Goal: Task Accomplishment & Management: Use online tool/utility

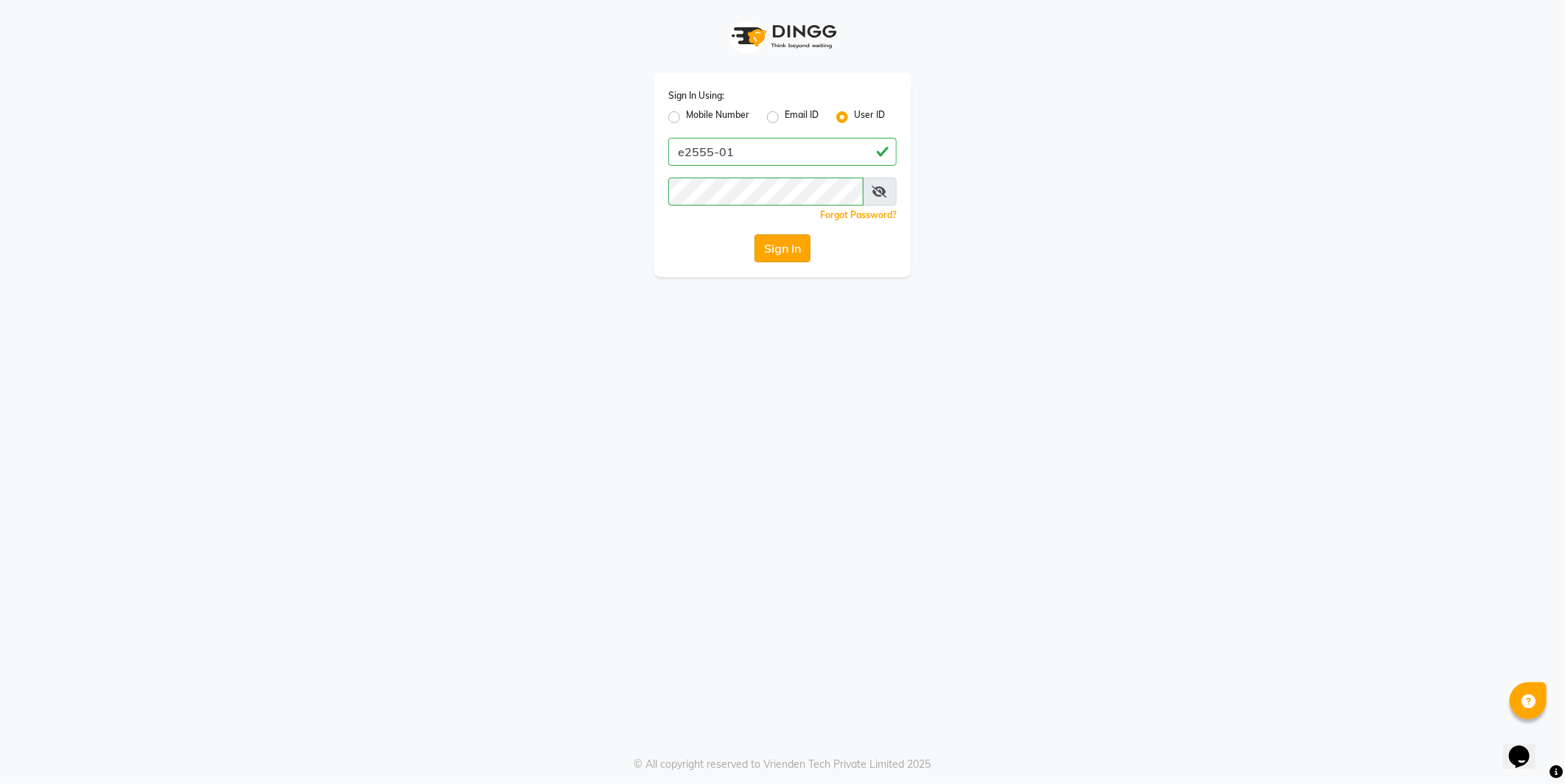
click at [791, 246] on button "Sign In" at bounding box center [782, 248] width 56 height 28
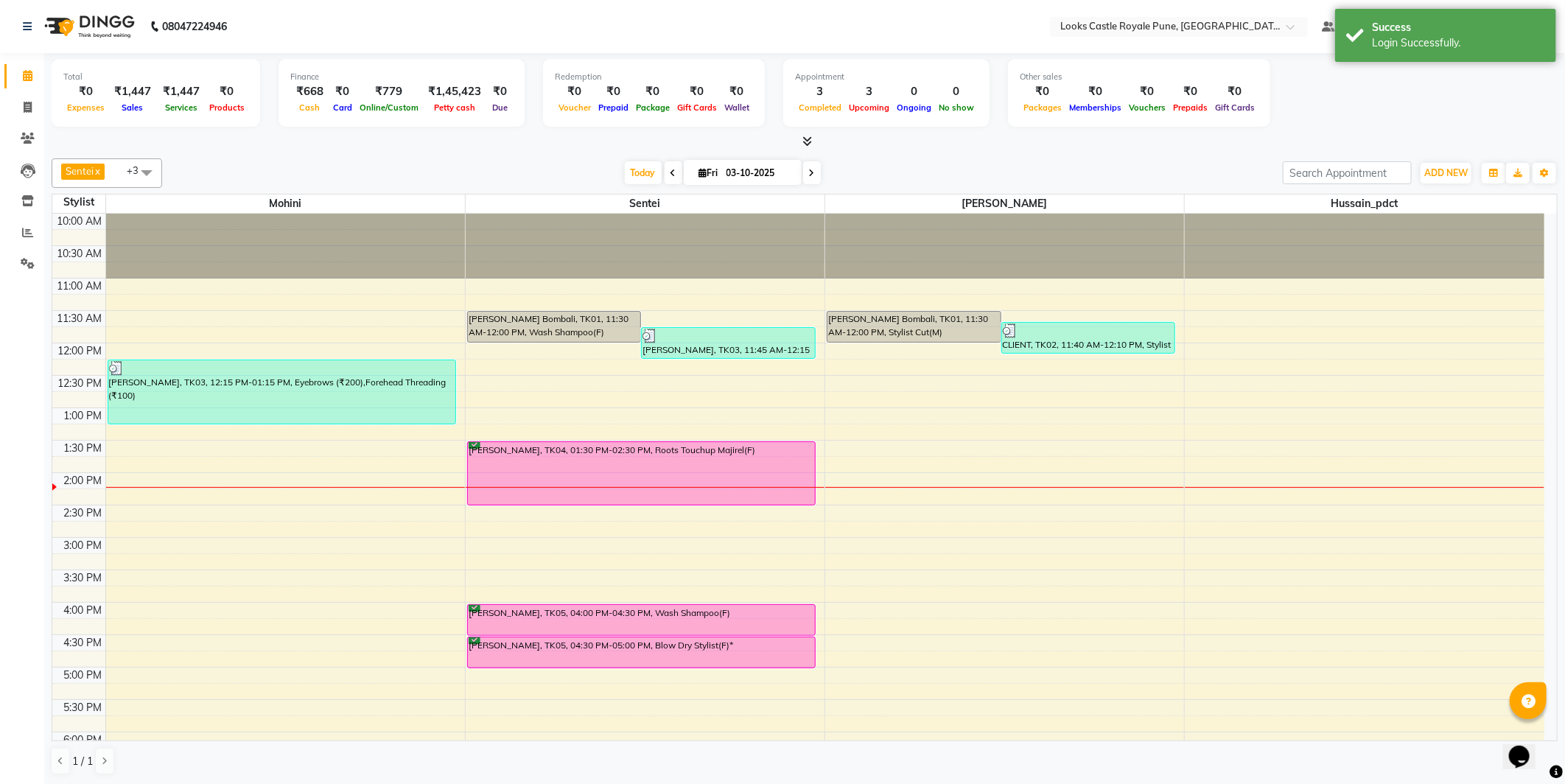
click at [141, 171] on span at bounding box center [146, 172] width 29 height 28
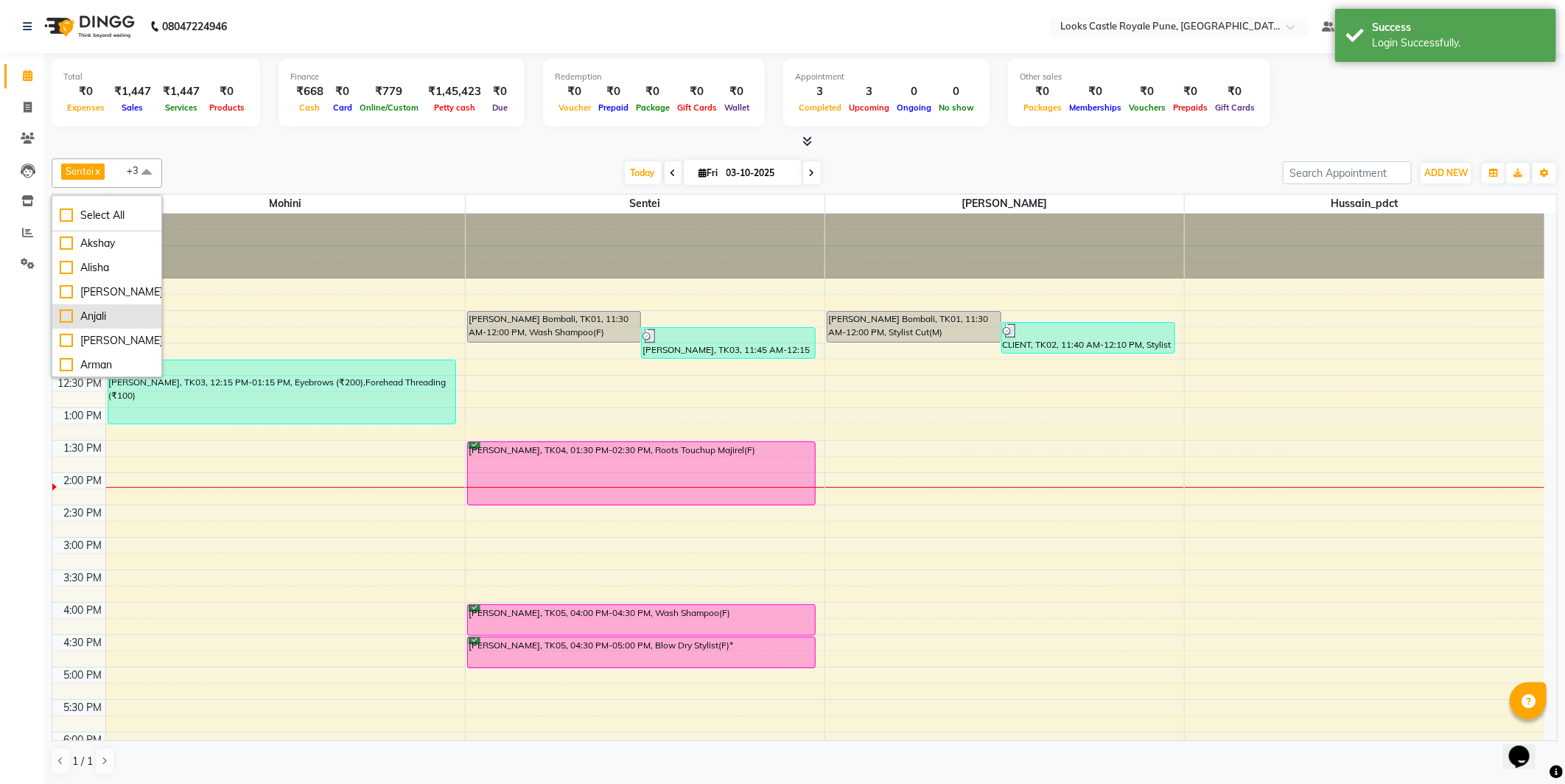
click at [62, 312] on div "Anjali" at bounding box center [107, 316] width 94 height 15
checkbox input "true"
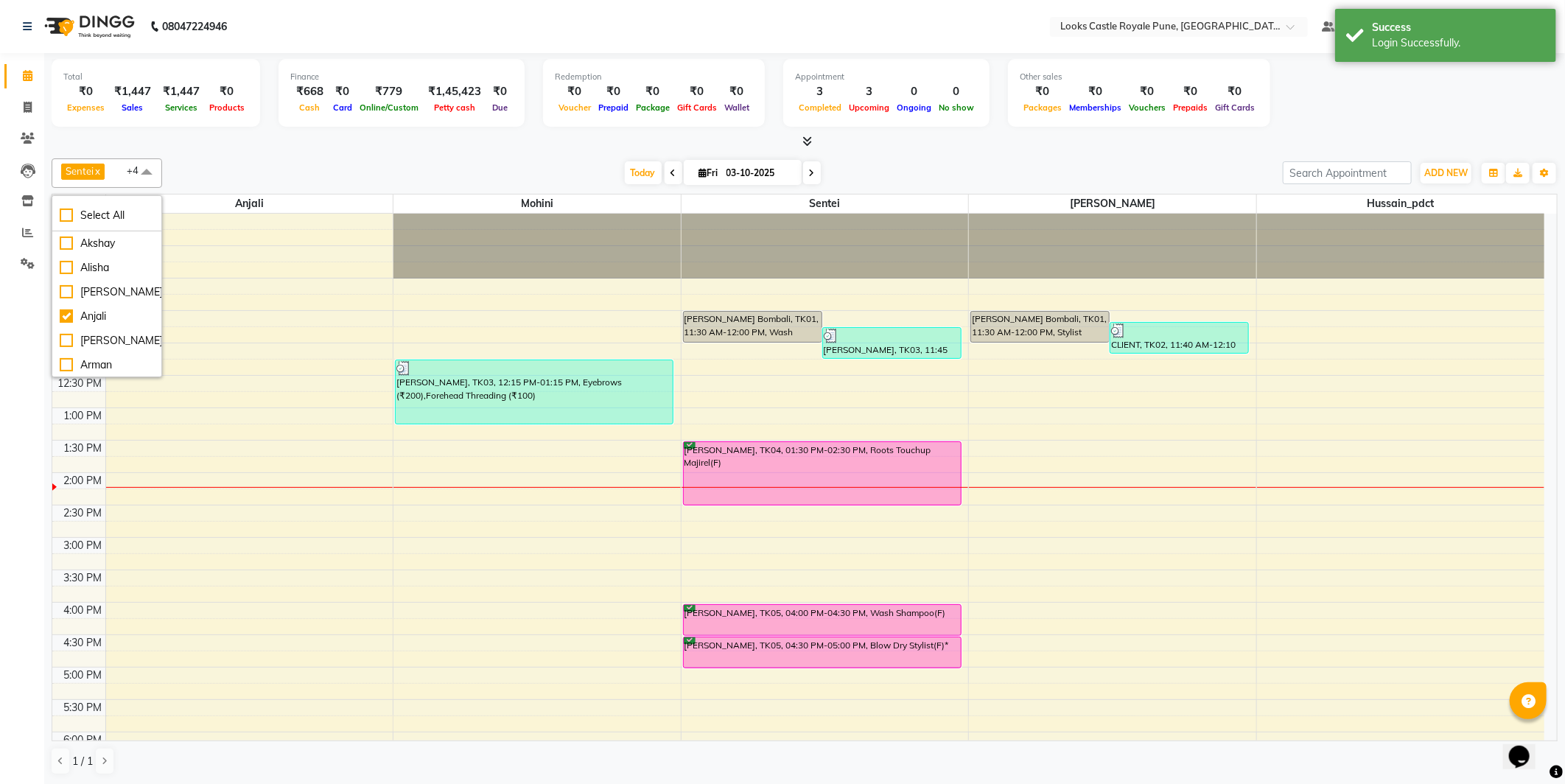
click at [666, 178] on span at bounding box center [673, 173] width 18 height 23
type input "02-10-2025"
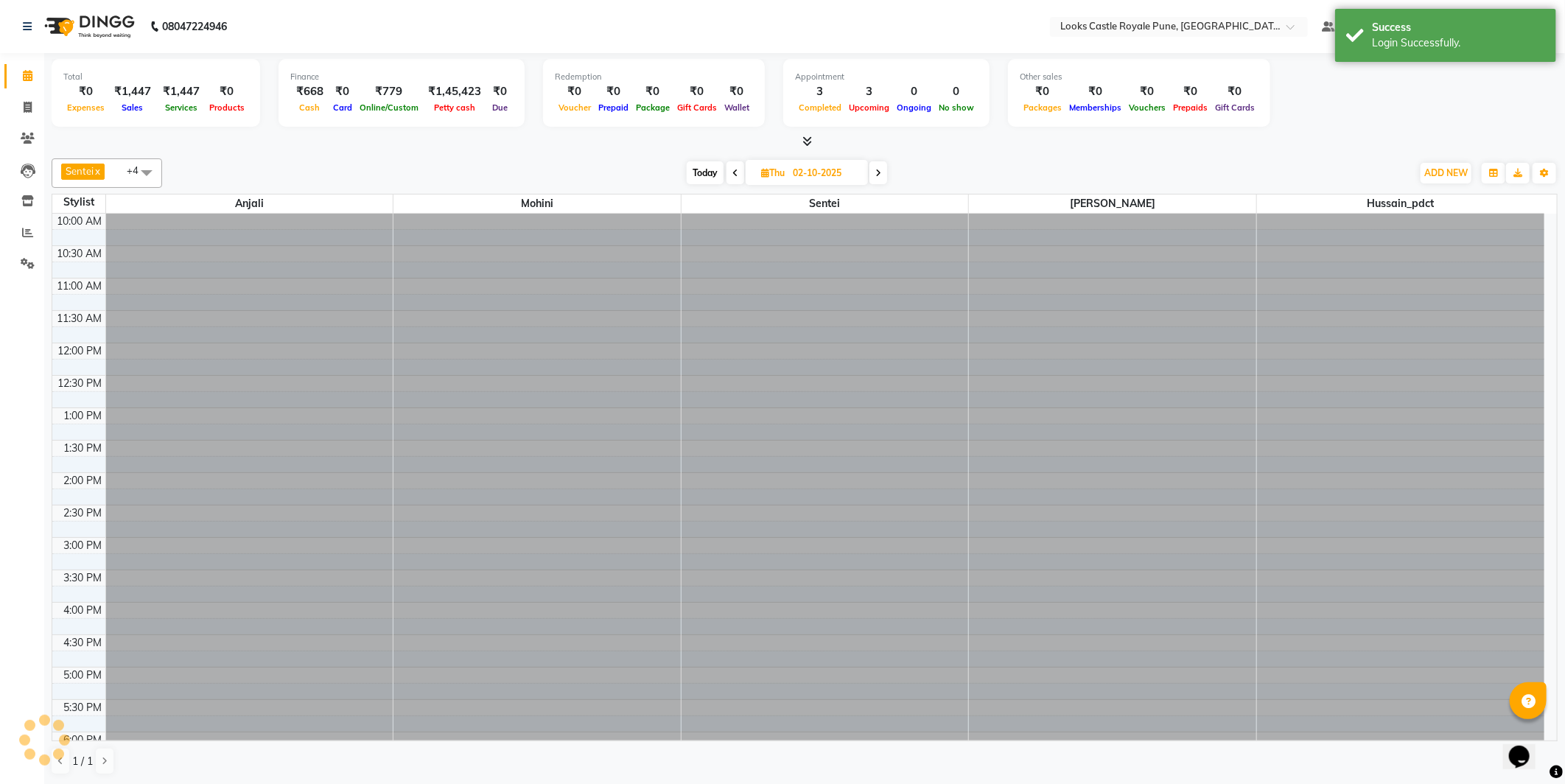
scroll to position [261, 0]
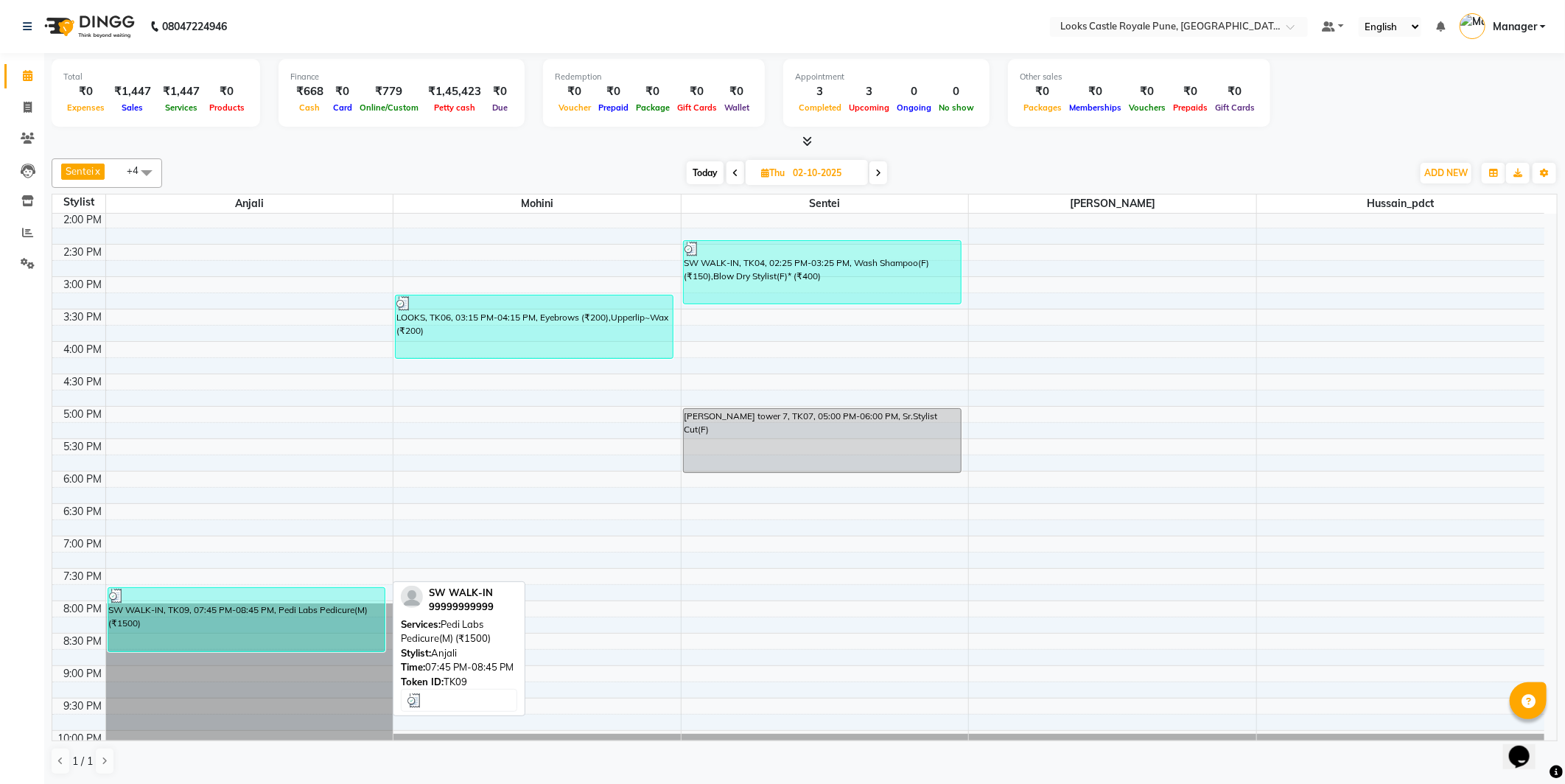
click at [229, 622] on div "SW WALK-IN, TK09, 07:45 PM-08:45 PM, Pedi Labs Pedicure(M) (₹1500)" at bounding box center [246, 619] width 277 height 63
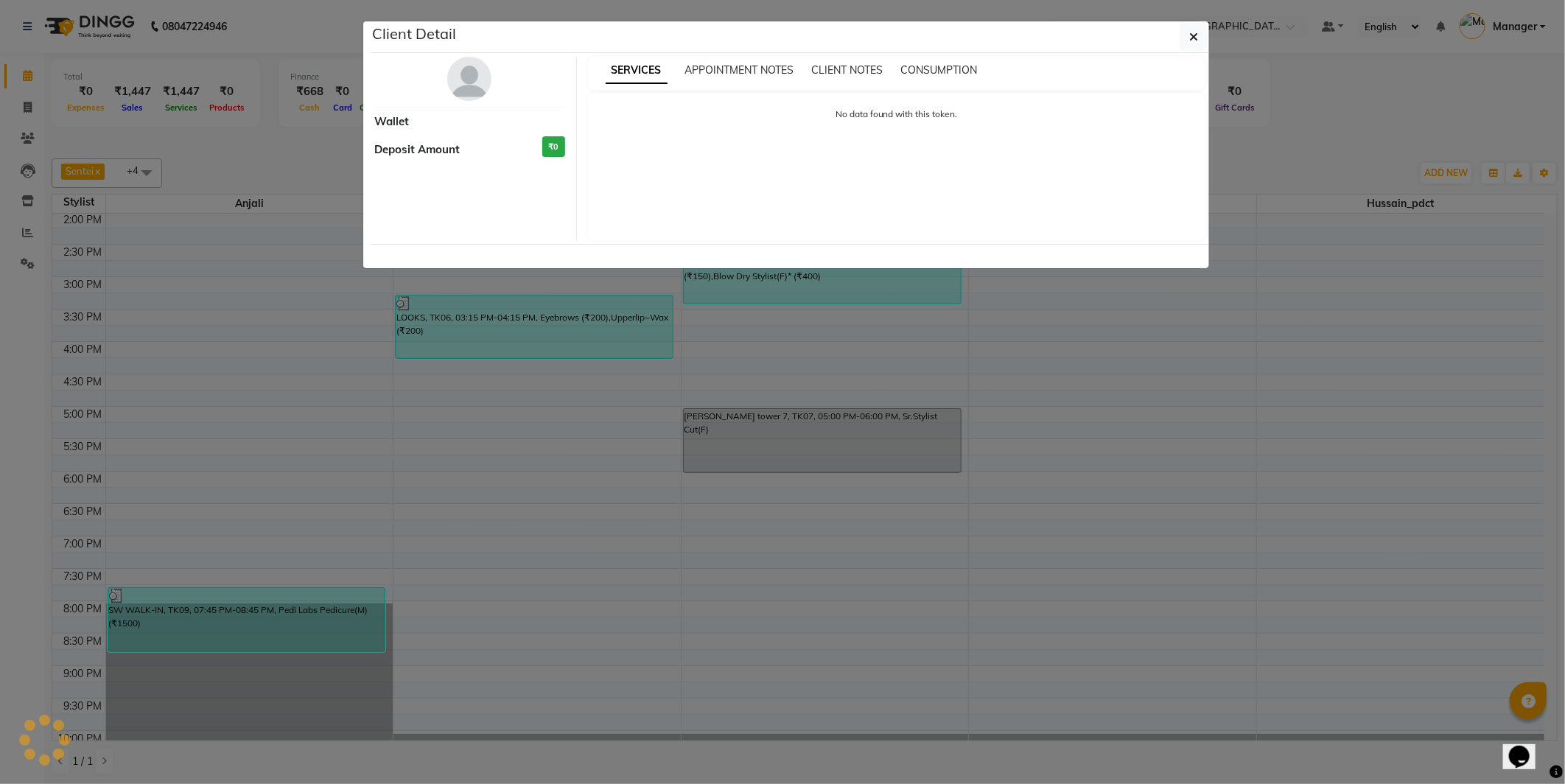
select select "3"
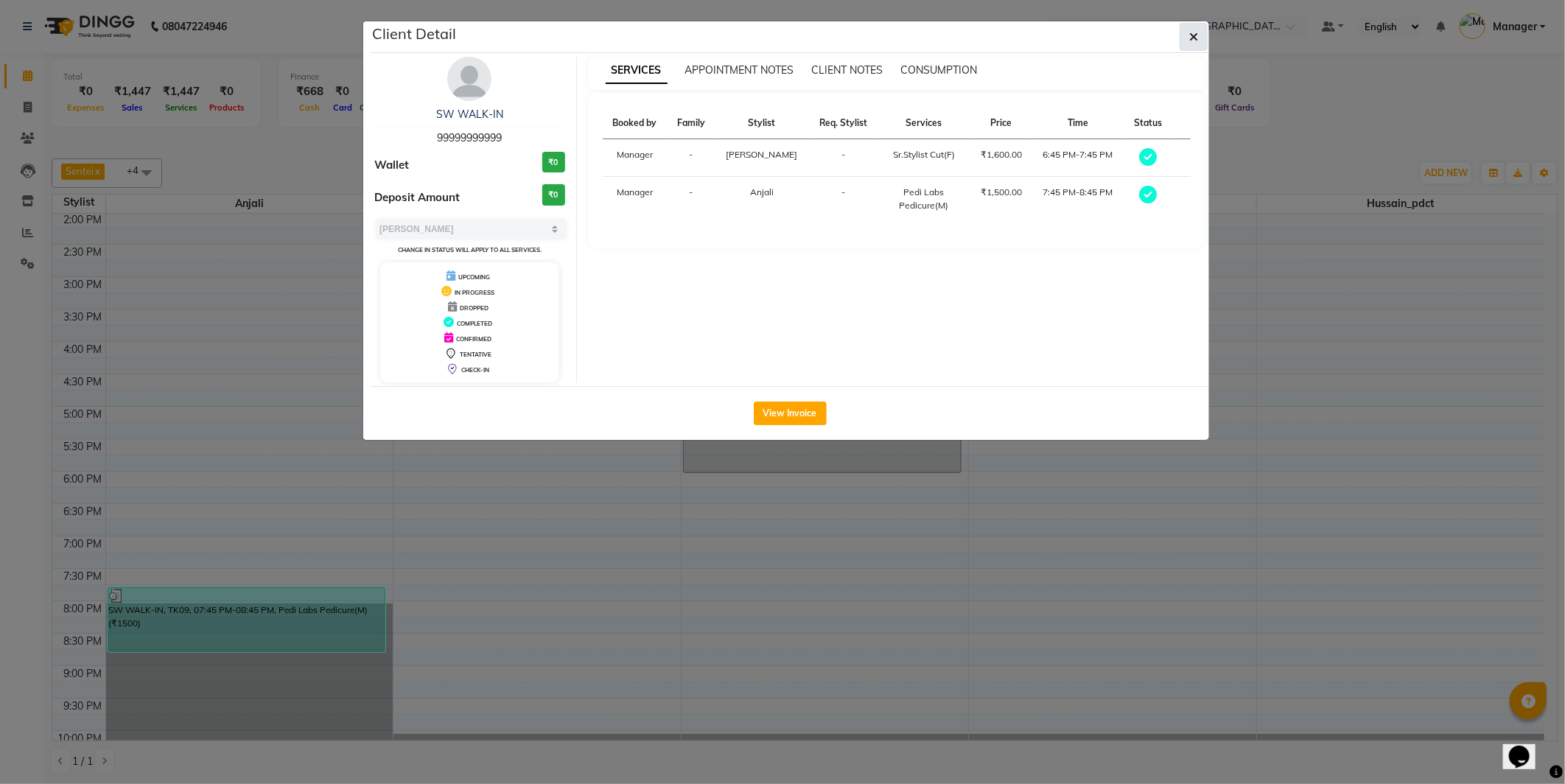
click at [1192, 40] on icon "button" at bounding box center [1194, 36] width 9 height 12
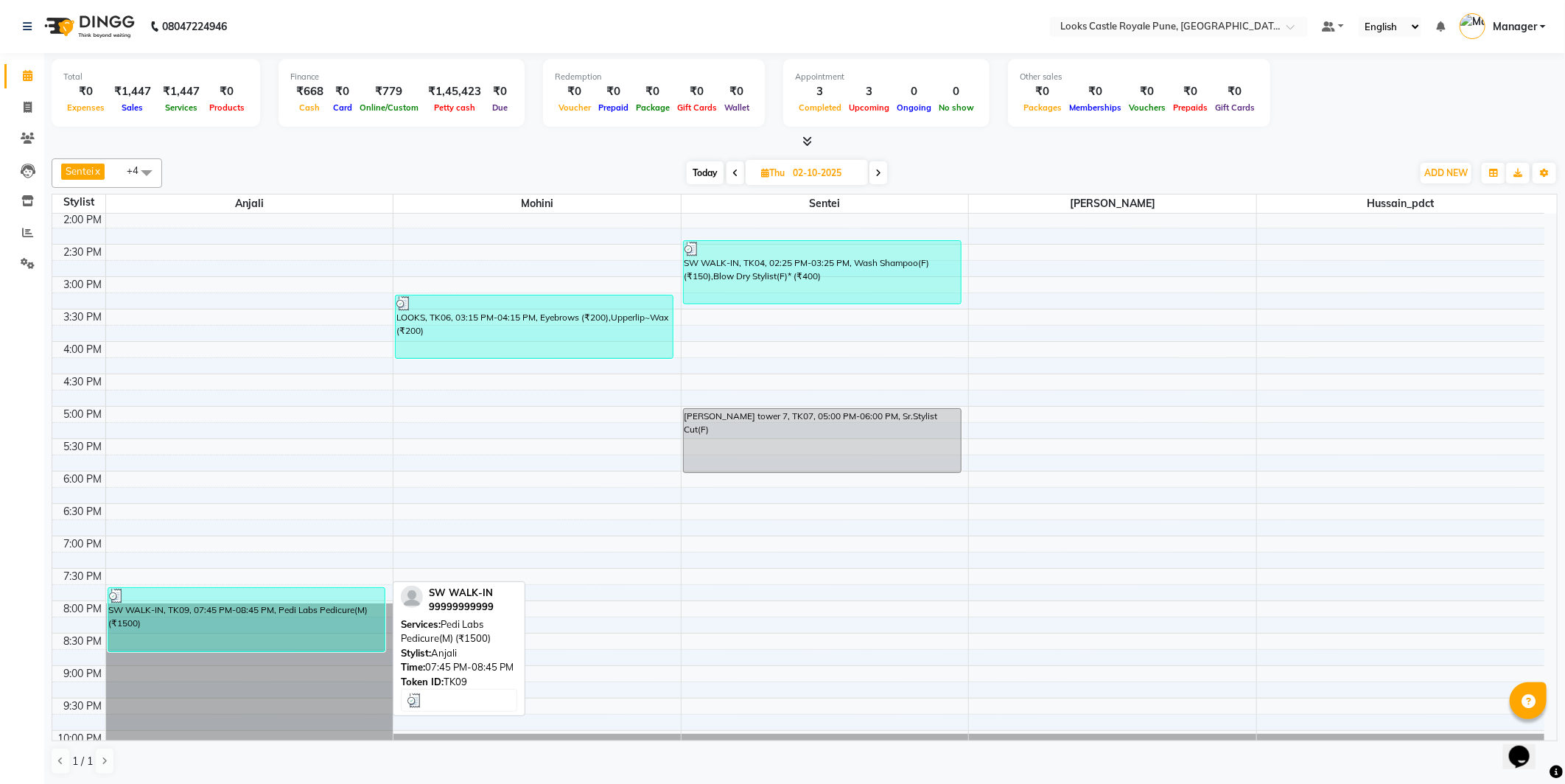
click at [239, 631] on div "SW WALK-IN, TK09, 07:45 PM-08:45 PM, Pedi Labs Pedicure(M) (₹1500)" at bounding box center [246, 619] width 277 height 63
select select "3"
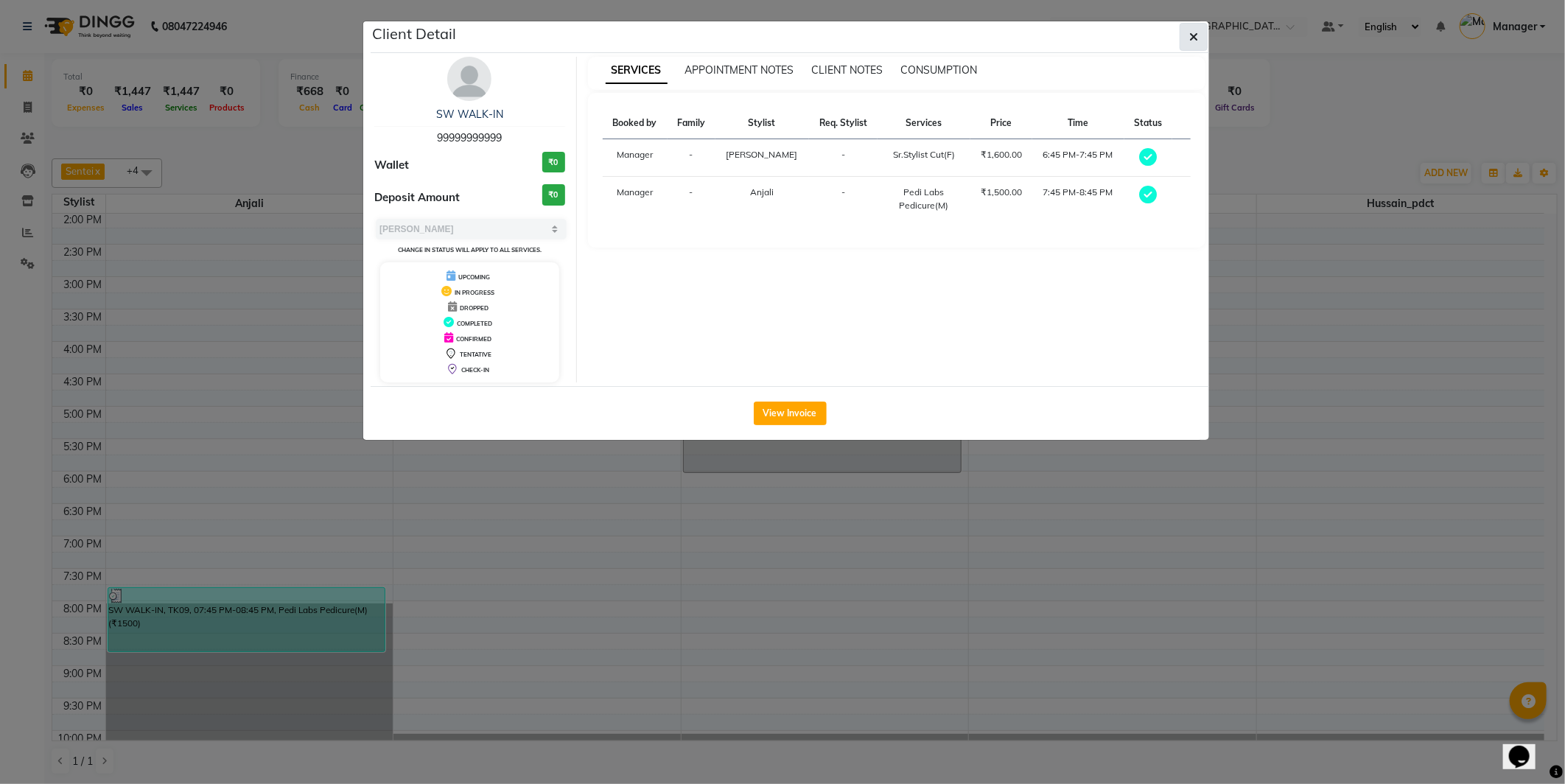
click at [1195, 44] on button "button" at bounding box center [1194, 36] width 28 height 28
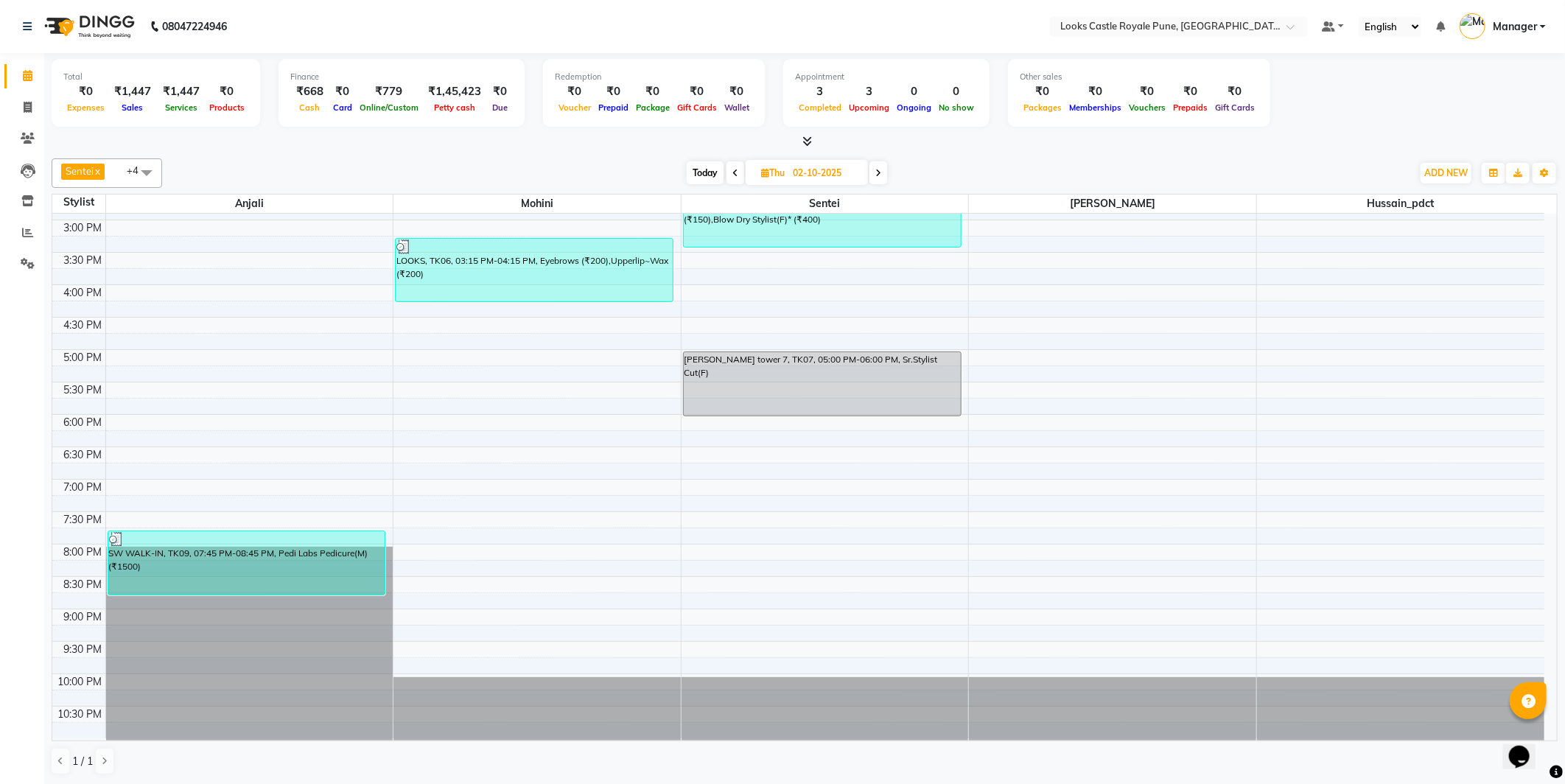
scroll to position [318, 0]
click at [239, 569] on div "SW WALK-IN, TK09, 07:45 PM-08:45 PM, Pedi Labs Pedicure(M) (₹1500)" at bounding box center [246, 562] width 277 height 63
select select "3"
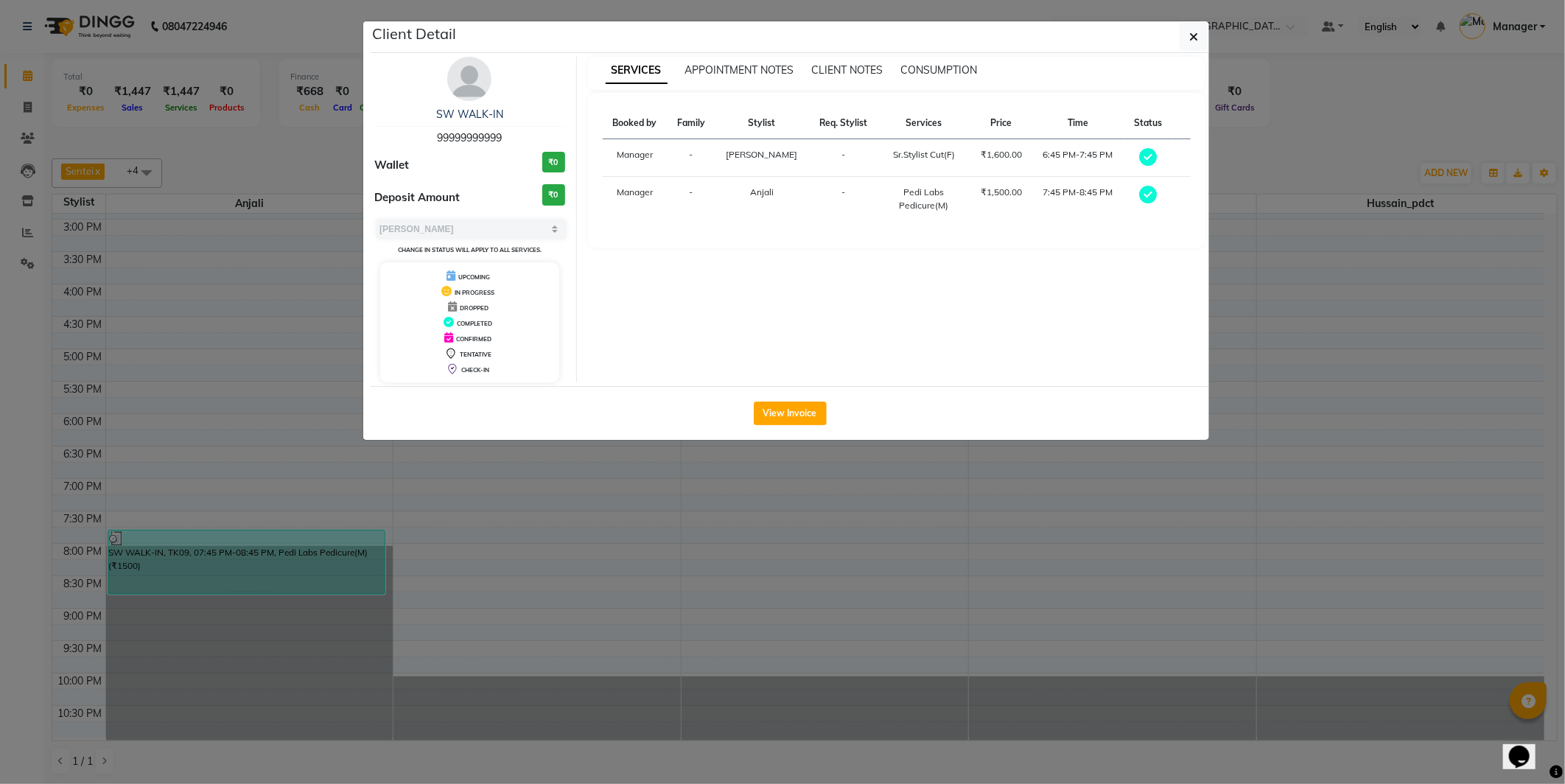
click at [745, 224] on div "Booked by Family Stylist Req. Stylist Services Price Time Status Manager - [PER…" at bounding box center [896, 170] width 589 height 125
click at [1203, 18] on ngb-modal-window "Client Detail SW WALK-IN 99999999999 Wallet ₹0 Deposit Amount ₹0 Select MARK DO…" at bounding box center [782, 392] width 1565 height 784
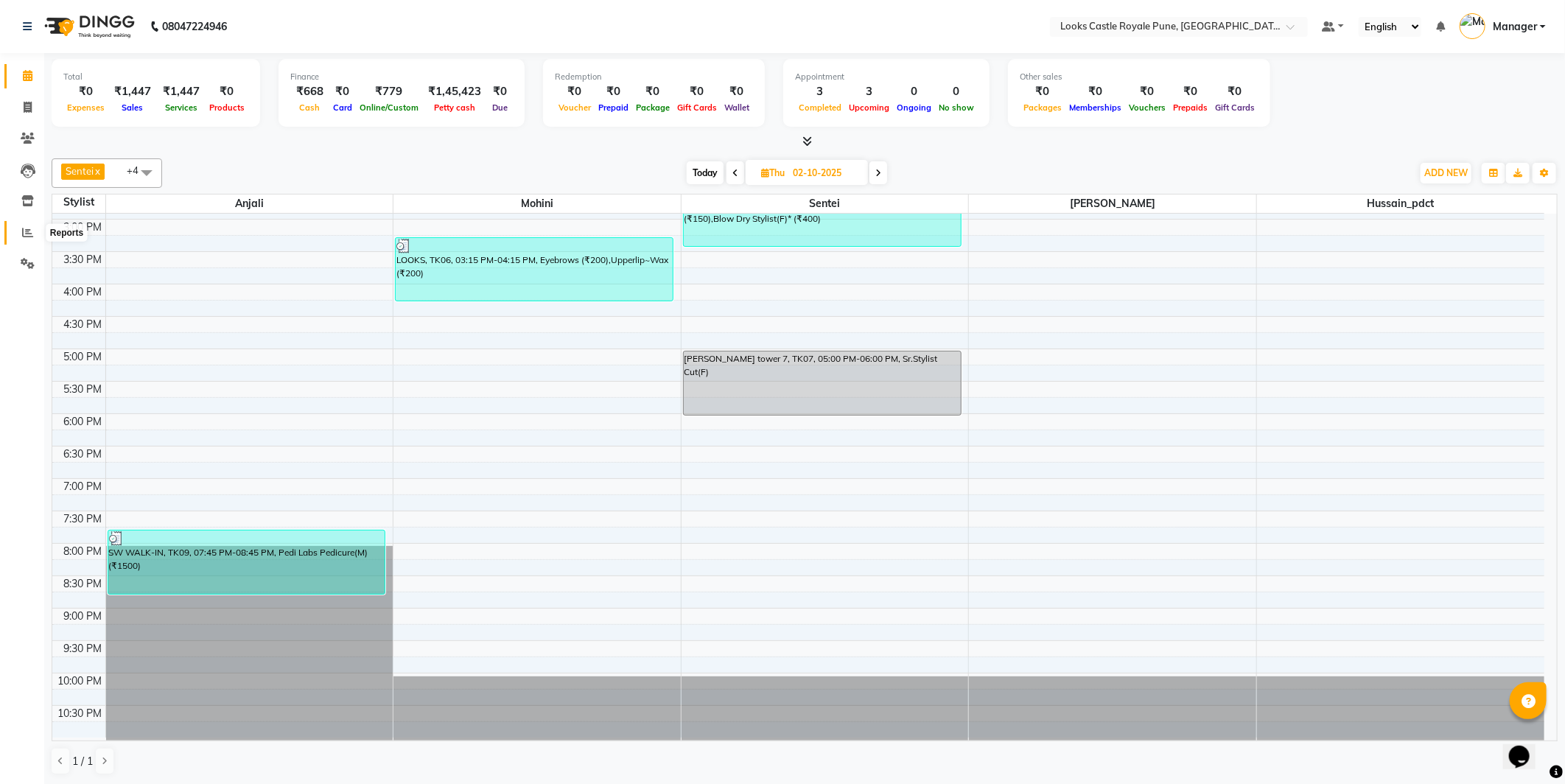
click at [19, 225] on span at bounding box center [27, 233] width 26 height 17
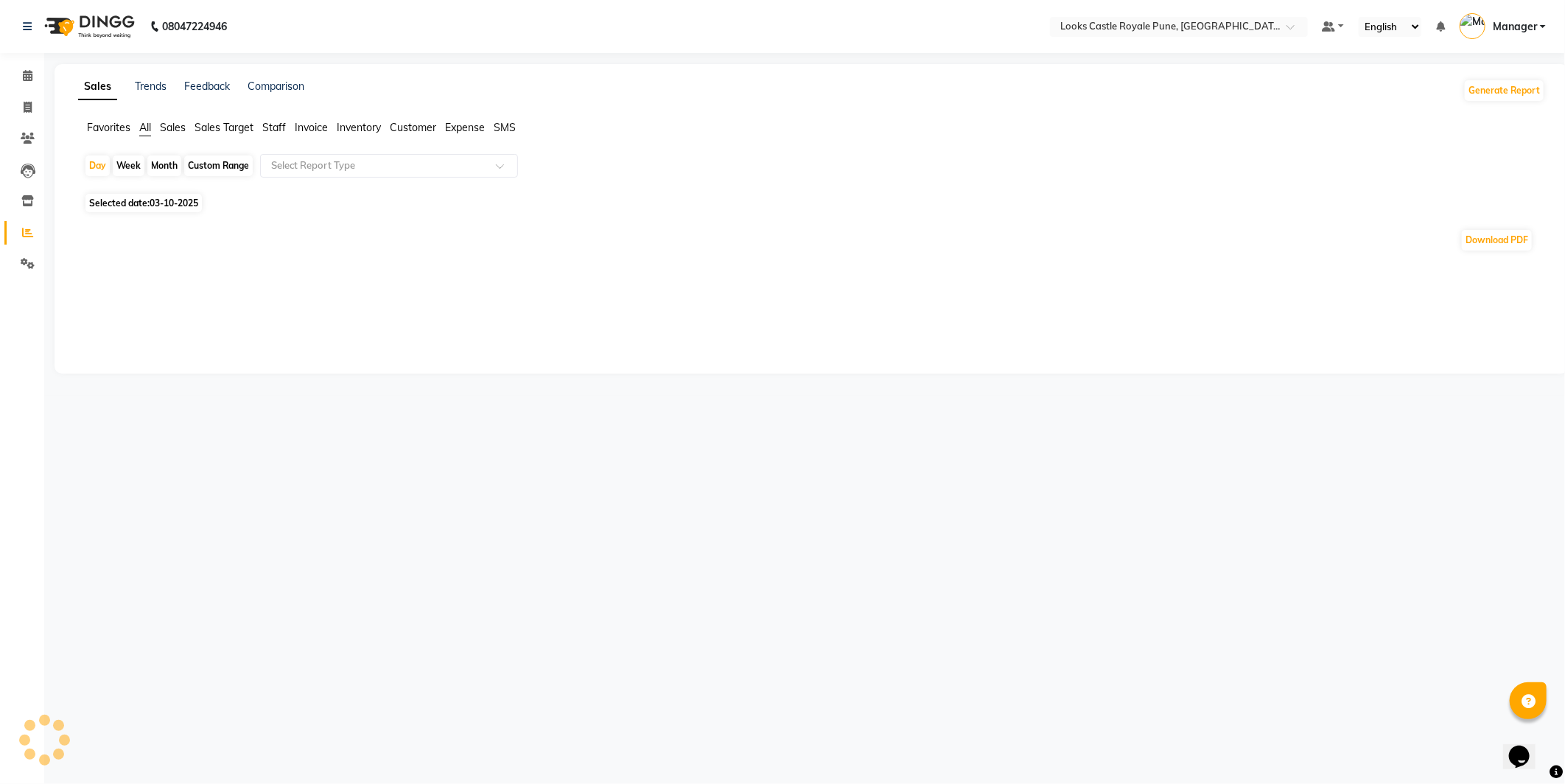
click at [295, 120] on li "Invoice" at bounding box center [311, 128] width 33 height 15
click at [274, 123] on span "Staff" at bounding box center [274, 128] width 23 height 13
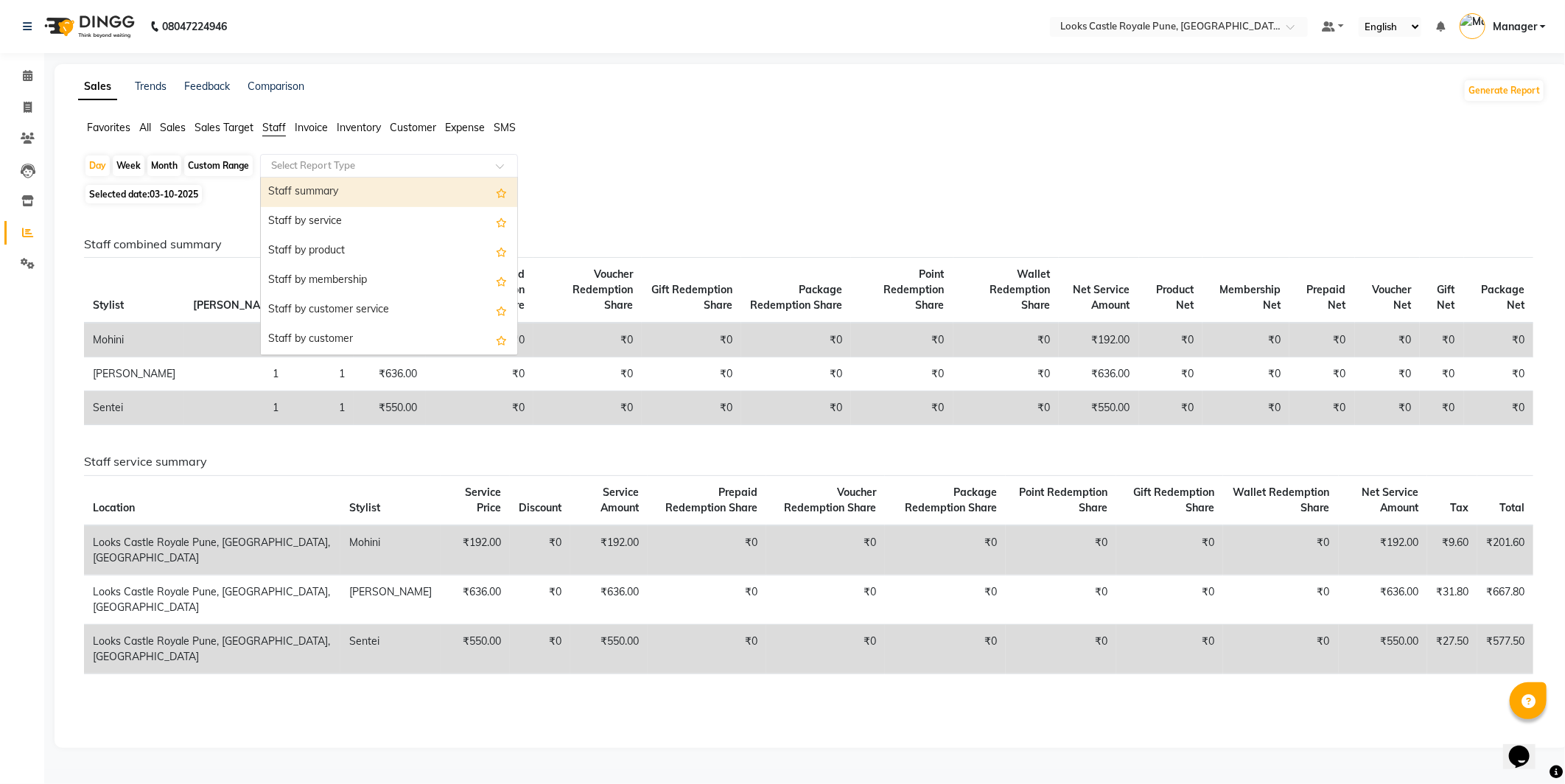
click at [349, 157] on div "Select Report Type" at bounding box center [388, 166] width 258 height 23
click at [349, 225] on div "Staff by service" at bounding box center [389, 221] width 257 height 29
select select "full_report"
select select "csv"
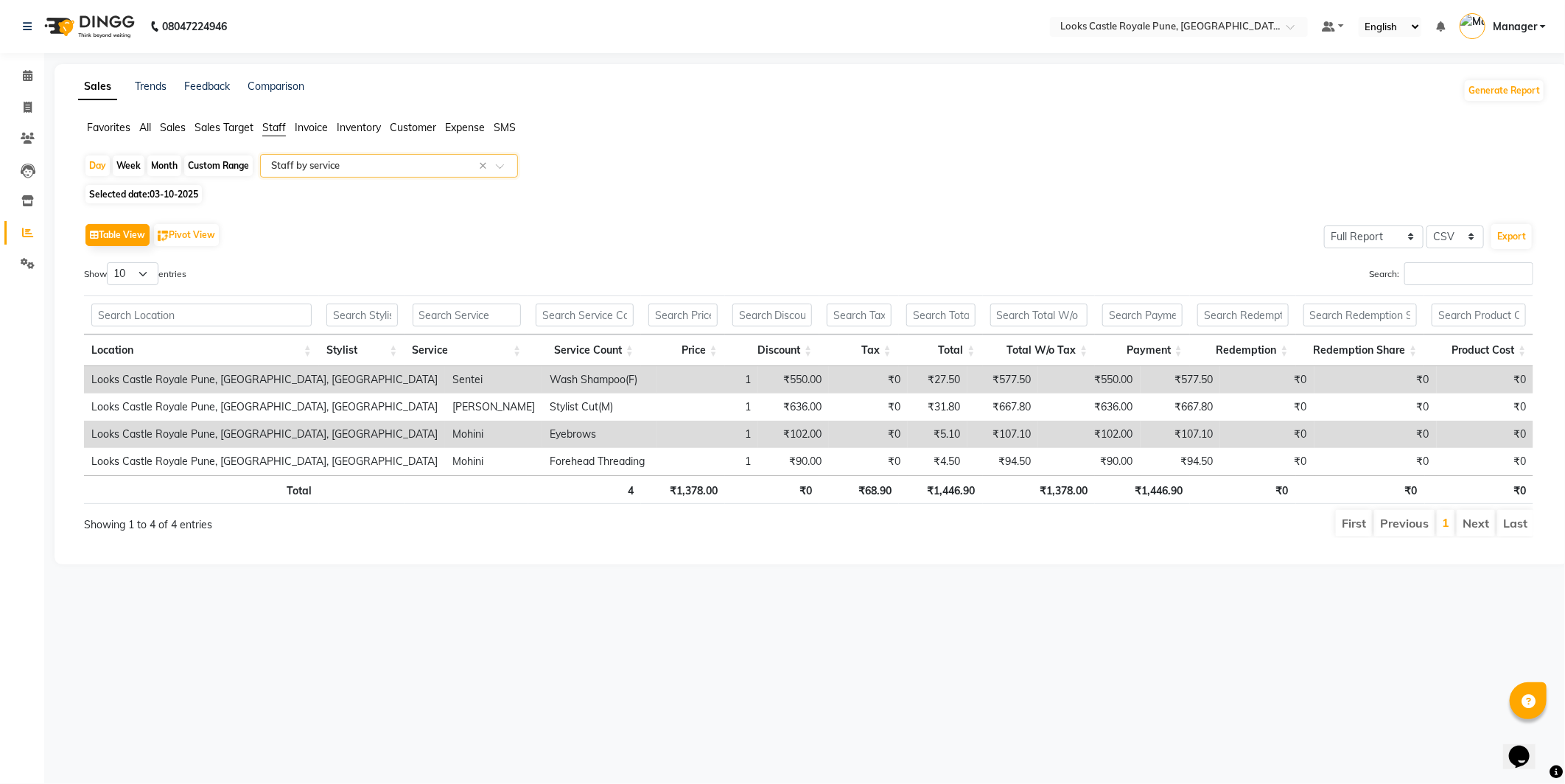
click at [156, 199] on span "03-10-2025" at bounding box center [174, 195] width 48 height 11
select select "10"
select select "2025"
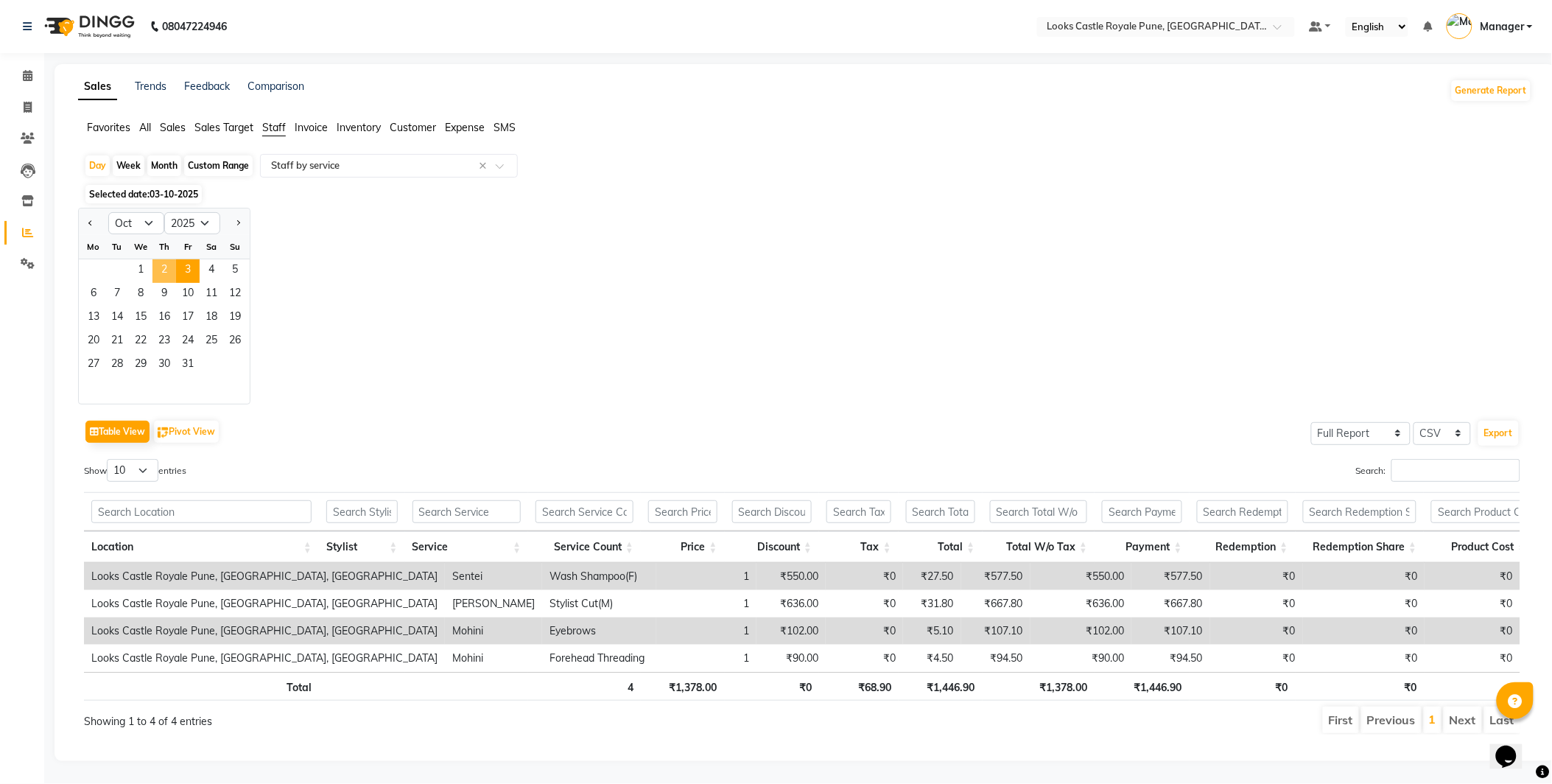
click at [165, 276] on span "2" at bounding box center [164, 270] width 23 height 23
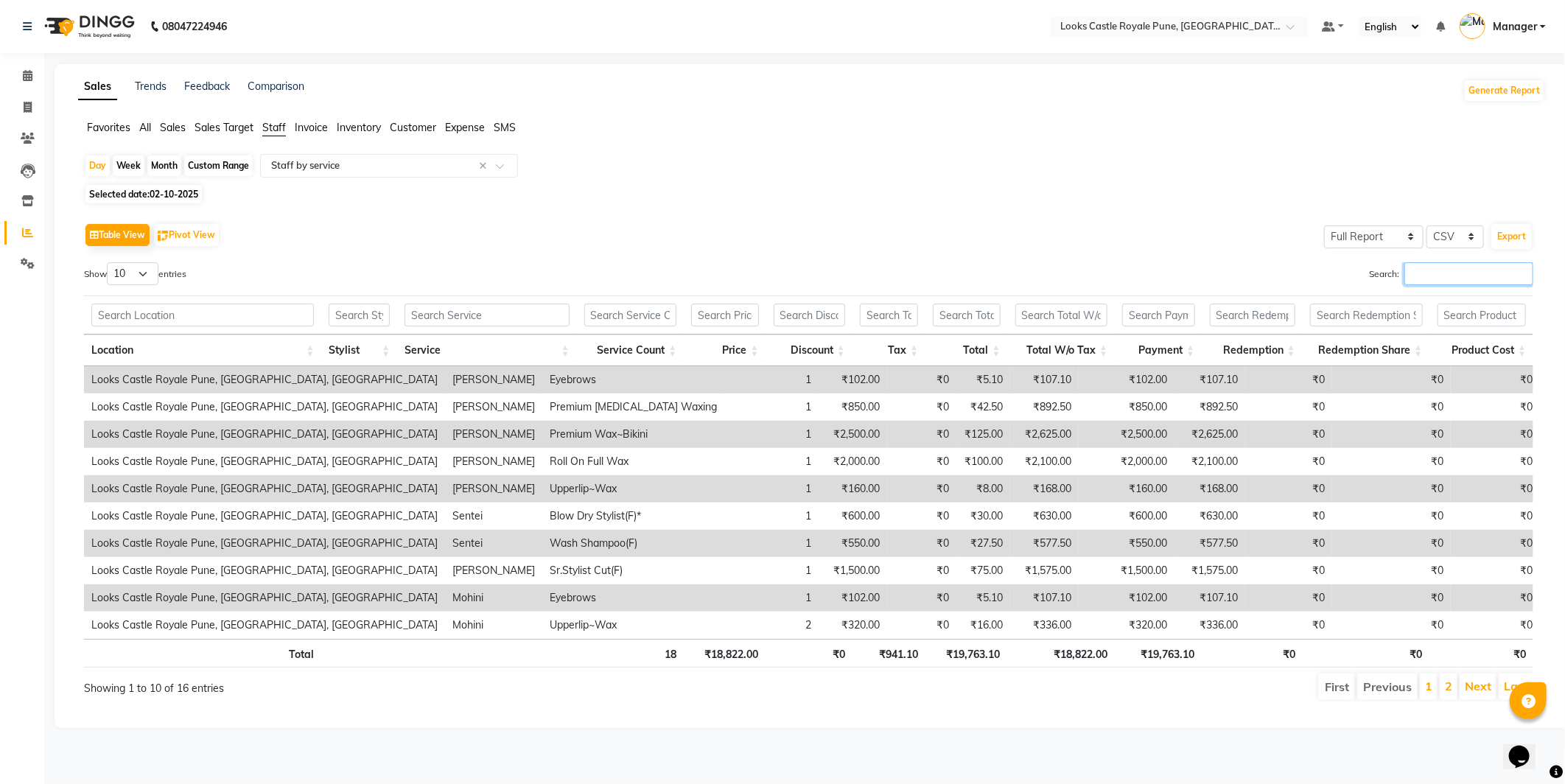
click at [1459, 268] on input "Search:" at bounding box center [1469, 274] width 129 height 23
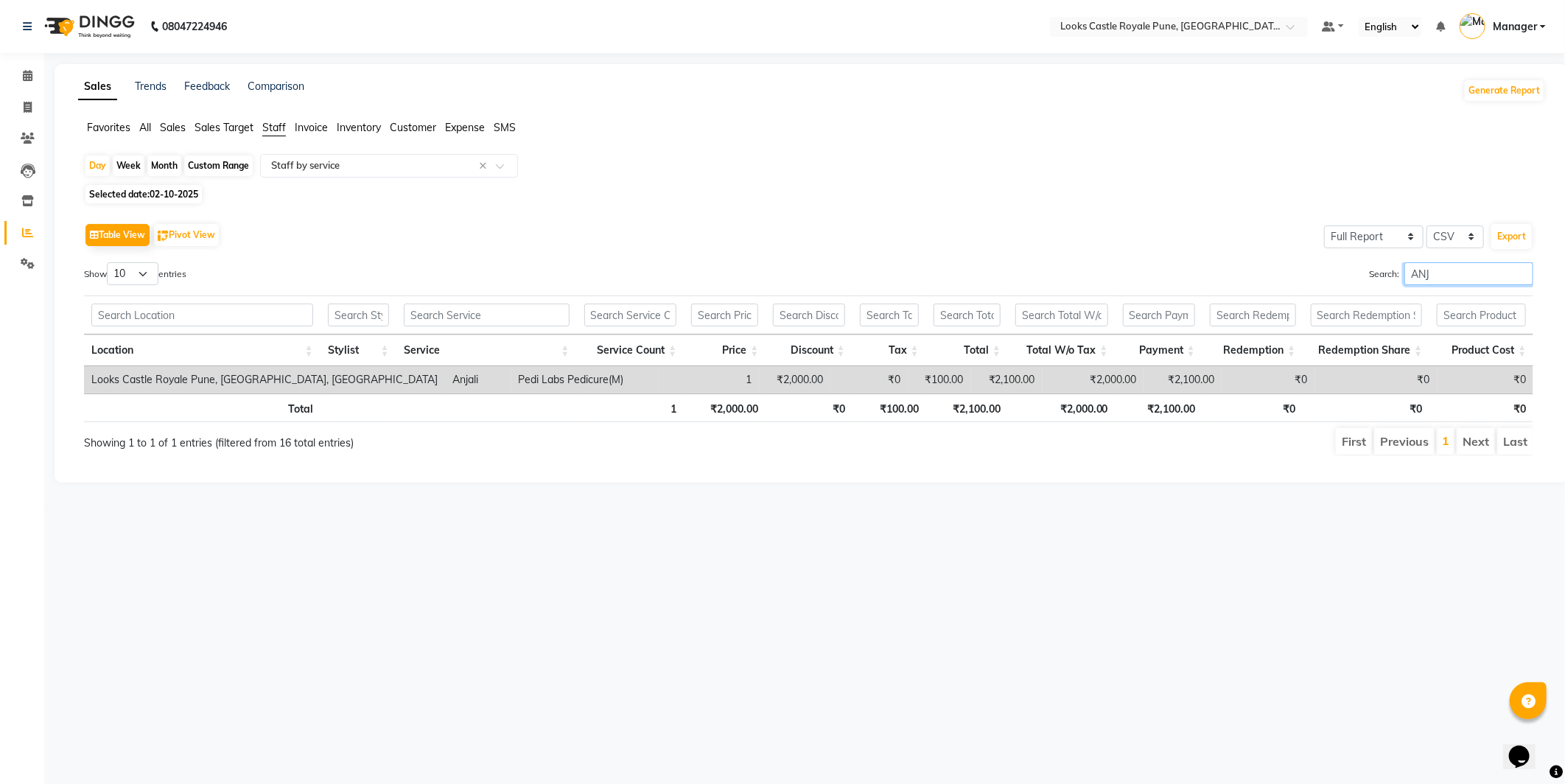
type input "ANJ"
click at [899, 647] on div "08047224946 Select Location × Looks Castle Royale Pune, [GEOGRAPHIC_DATA], [GEO…" at bounding box center [782, 392] width 1565 height 784
click at [871, 560] on div "08047224946 Select Location × Looks Castle Royale Pune, [GEOGRAPHIC_DATA], [GEO…" at bounding box center [782, 392] width 1565 height 784
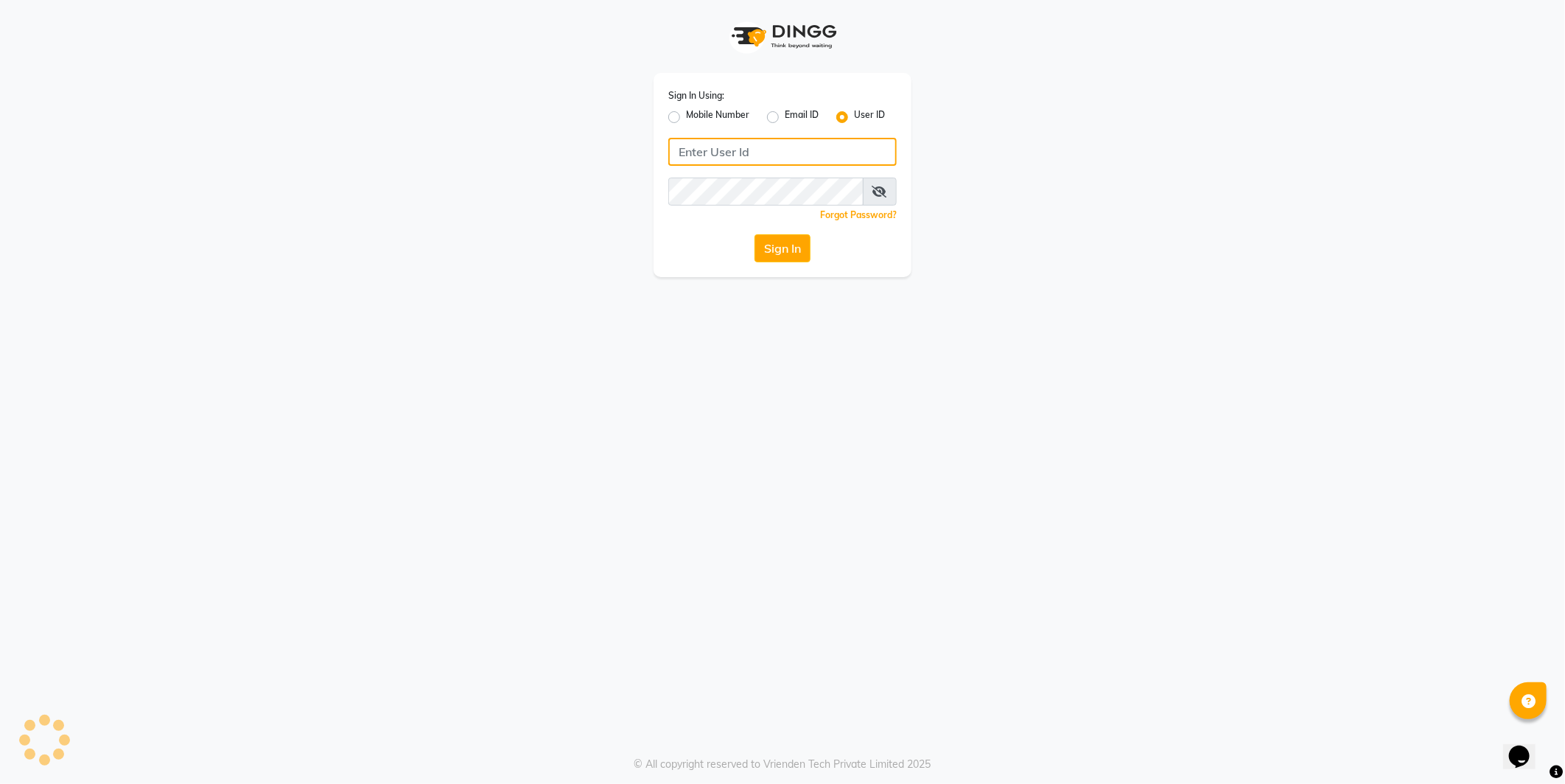
type input "e2555-01"
click at [791, 259] on button "Sign In" at bounding box center [782, 248] width 56 height 28
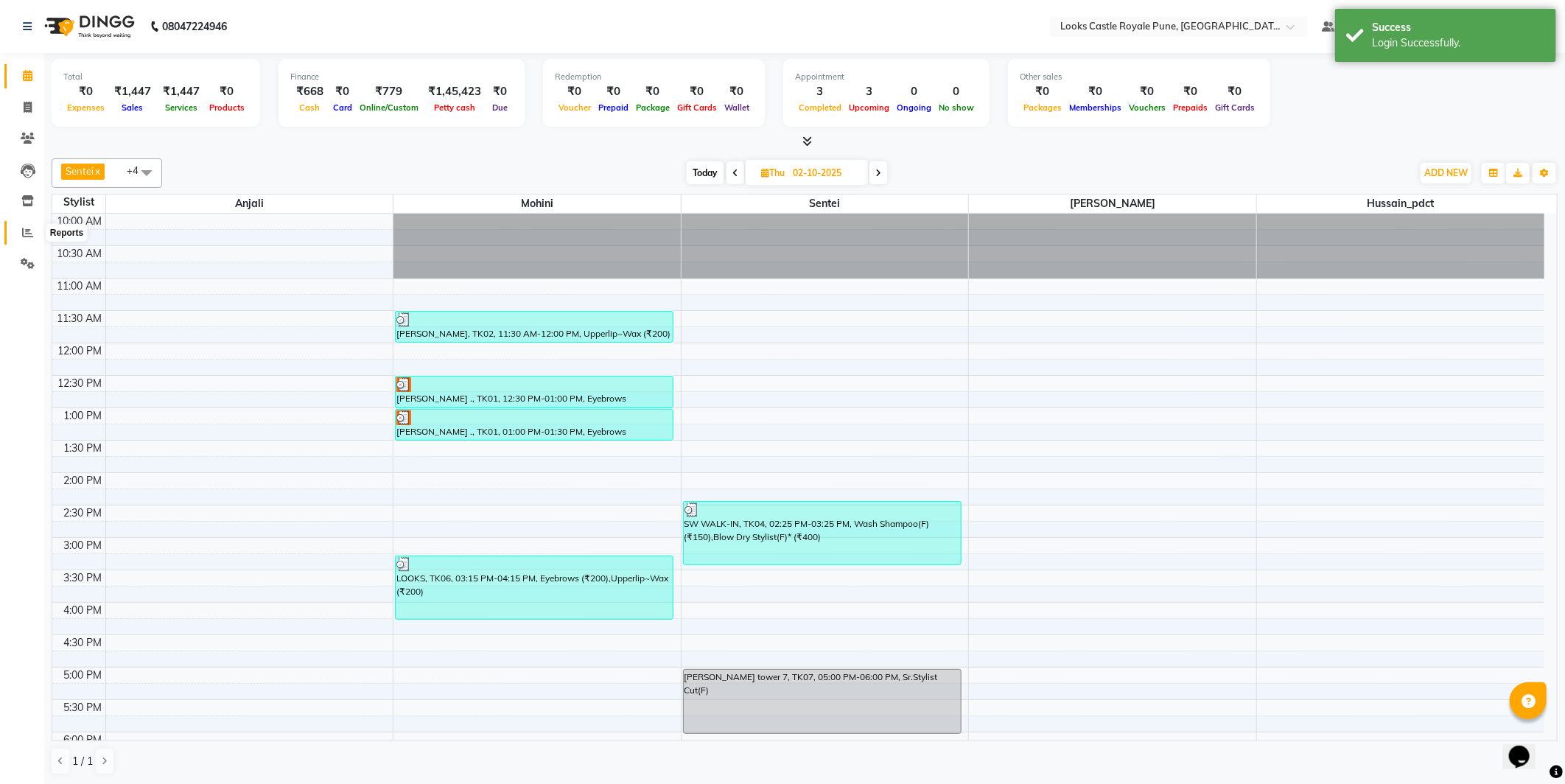
click at [27, 237] on icon at bounding box center [27, 233] width 11 height 11
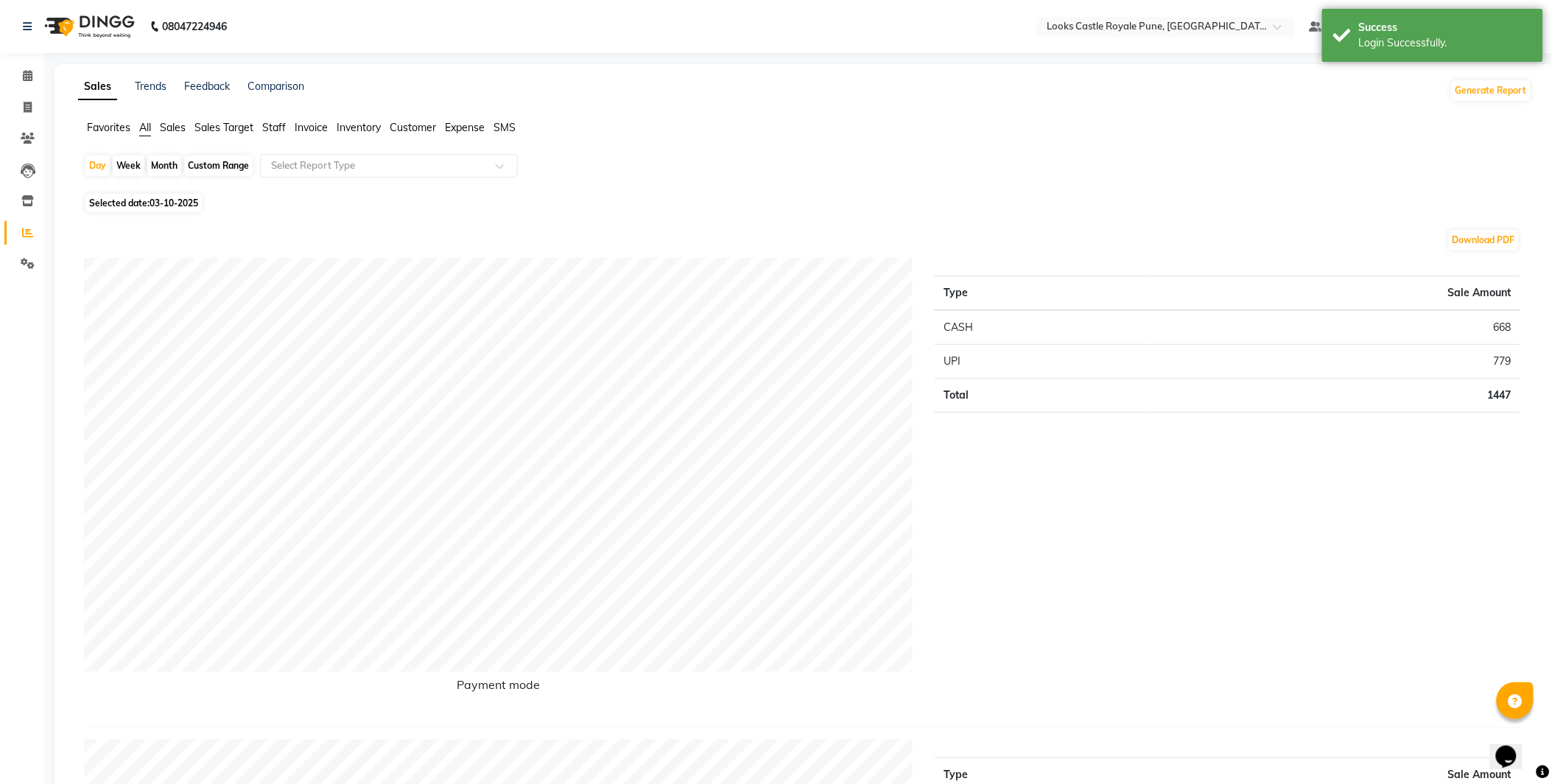
click at [268, 122] on span "Staff" at bounding box center [274, 128] width 23 height 13
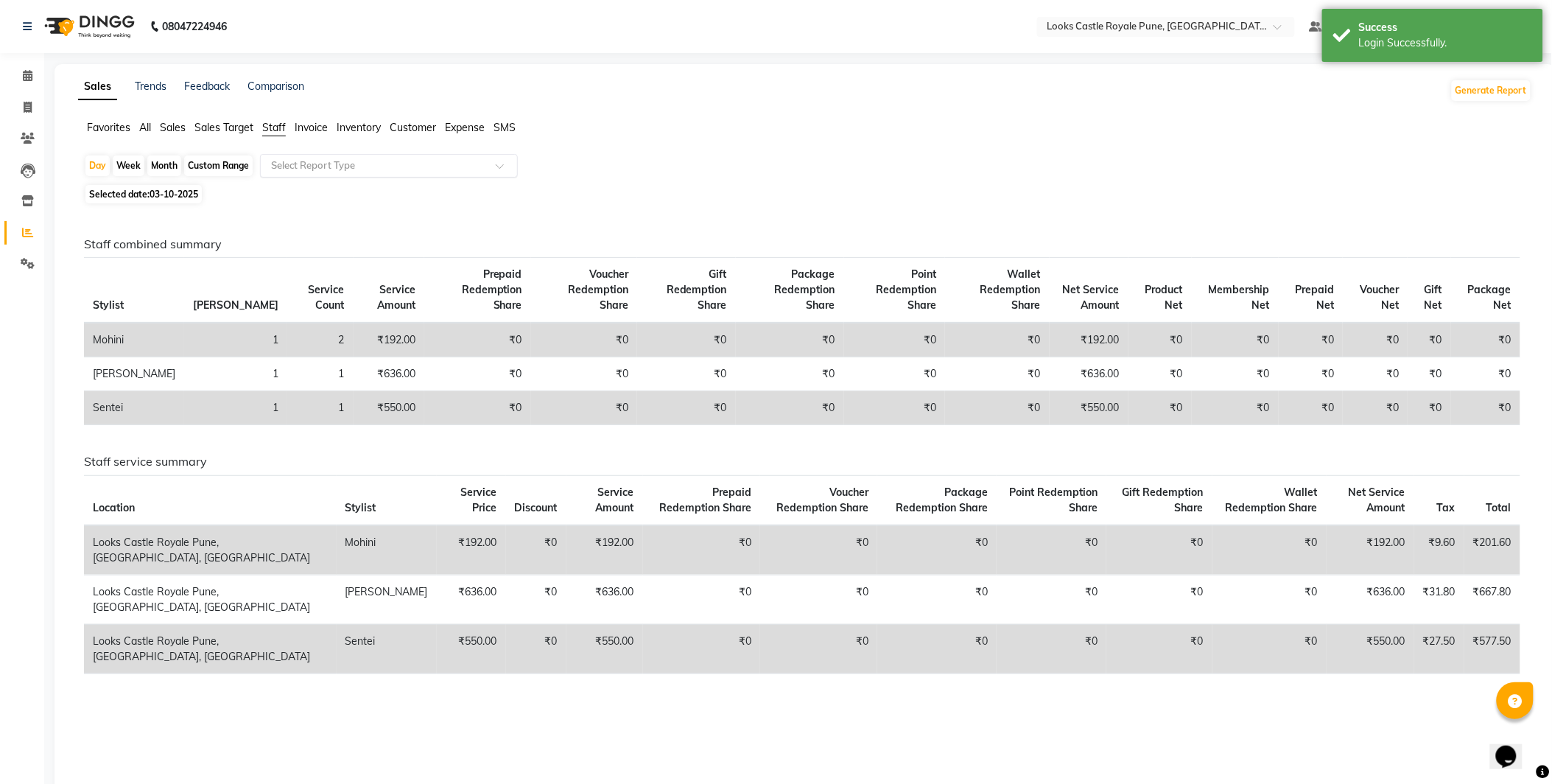
click at [376, 162] on input "text" at bounding box center [374, 166] width 212 height 15
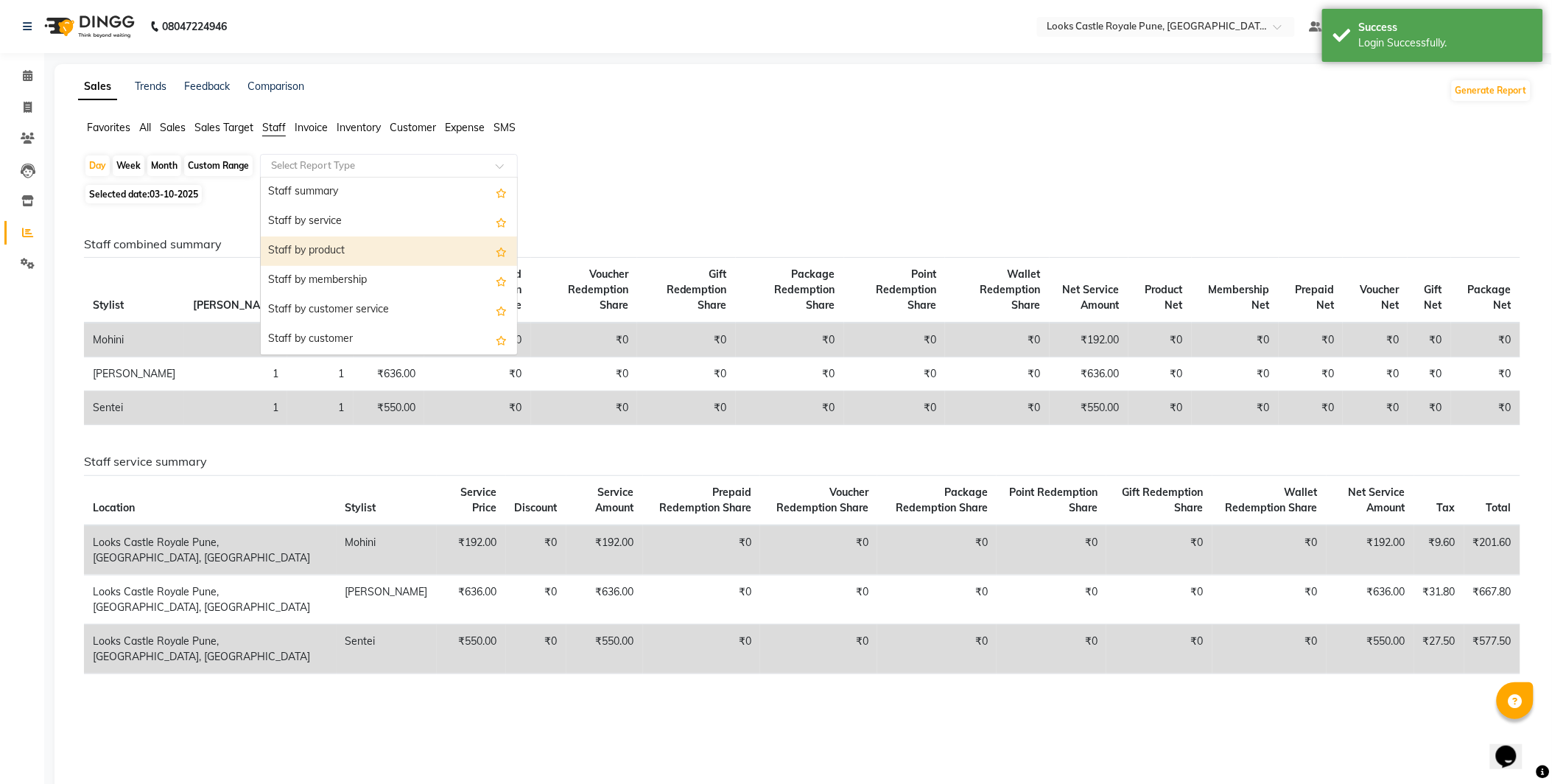
click at [147, 182] on div "Day Week Month Custom Range Select Report Type Staff summary Staff by service S…" at bounding box center [805, 479] width 1454 height 650
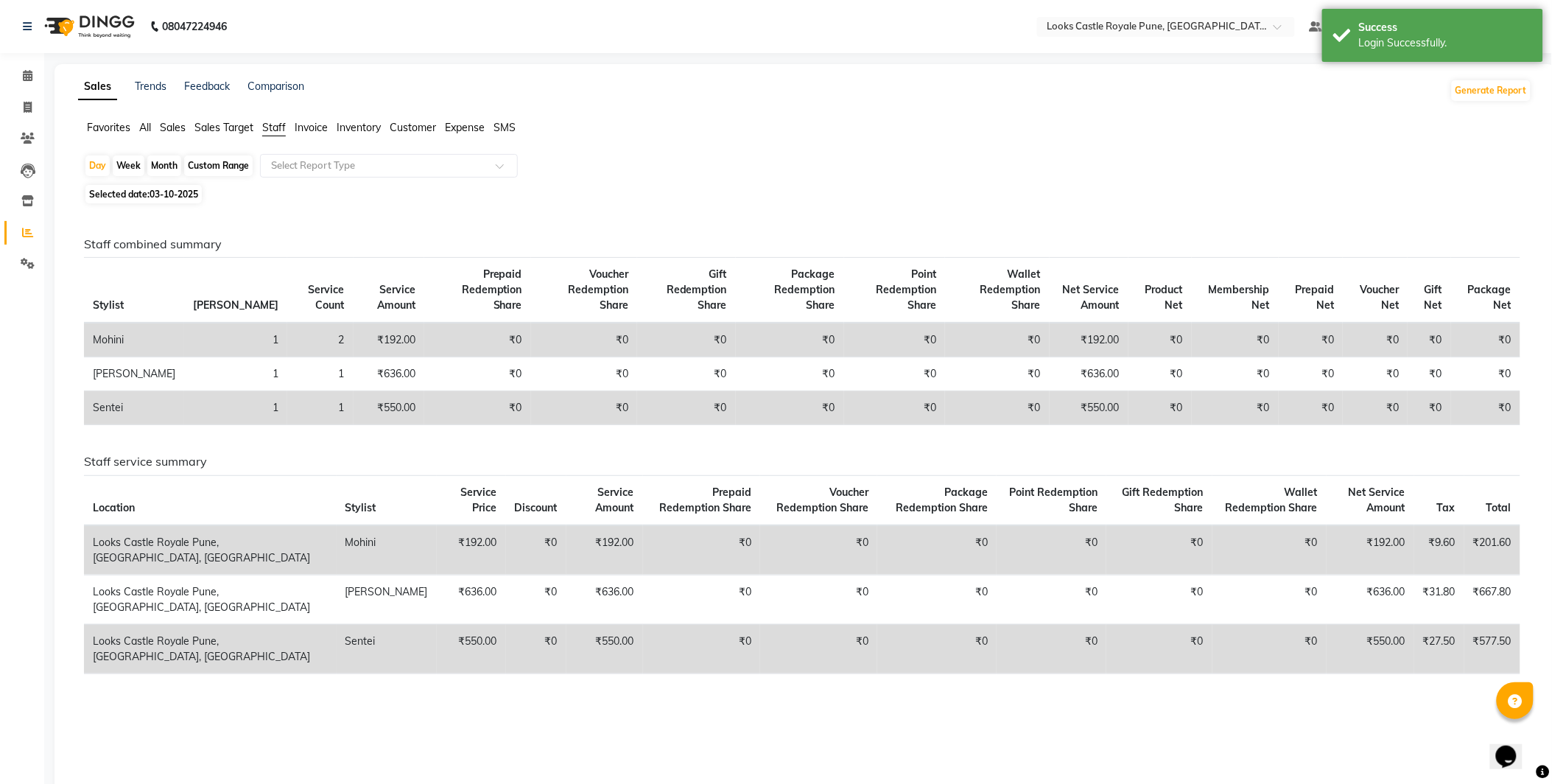
click at [153, 192] on span "03-10-2025" at bounding box center [174, 195] width 48 height 11
select select "10"
select select "2025"
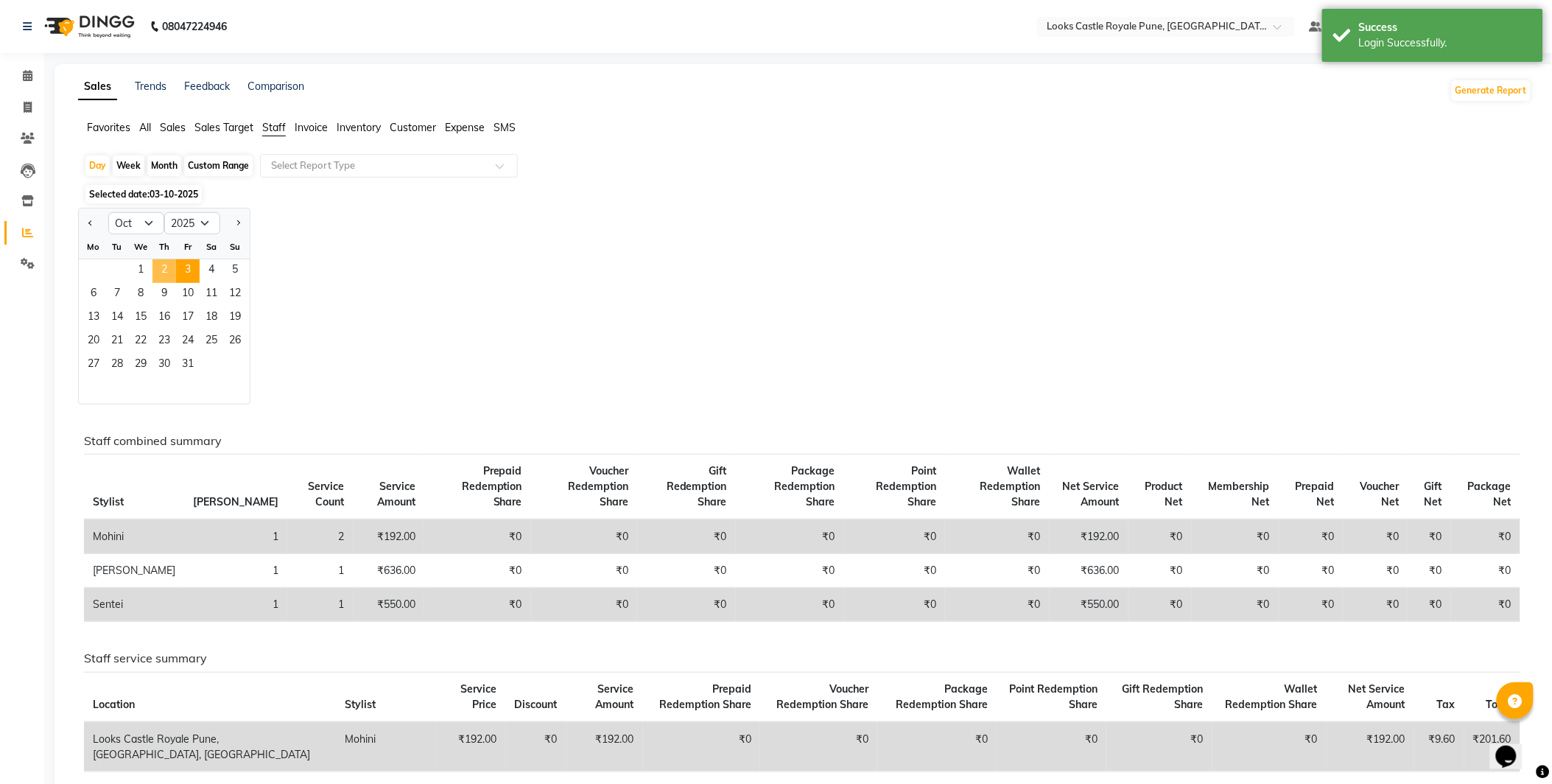
click at [158, 264] on span "2" at bounding box center [164, 270] width 23 height 23
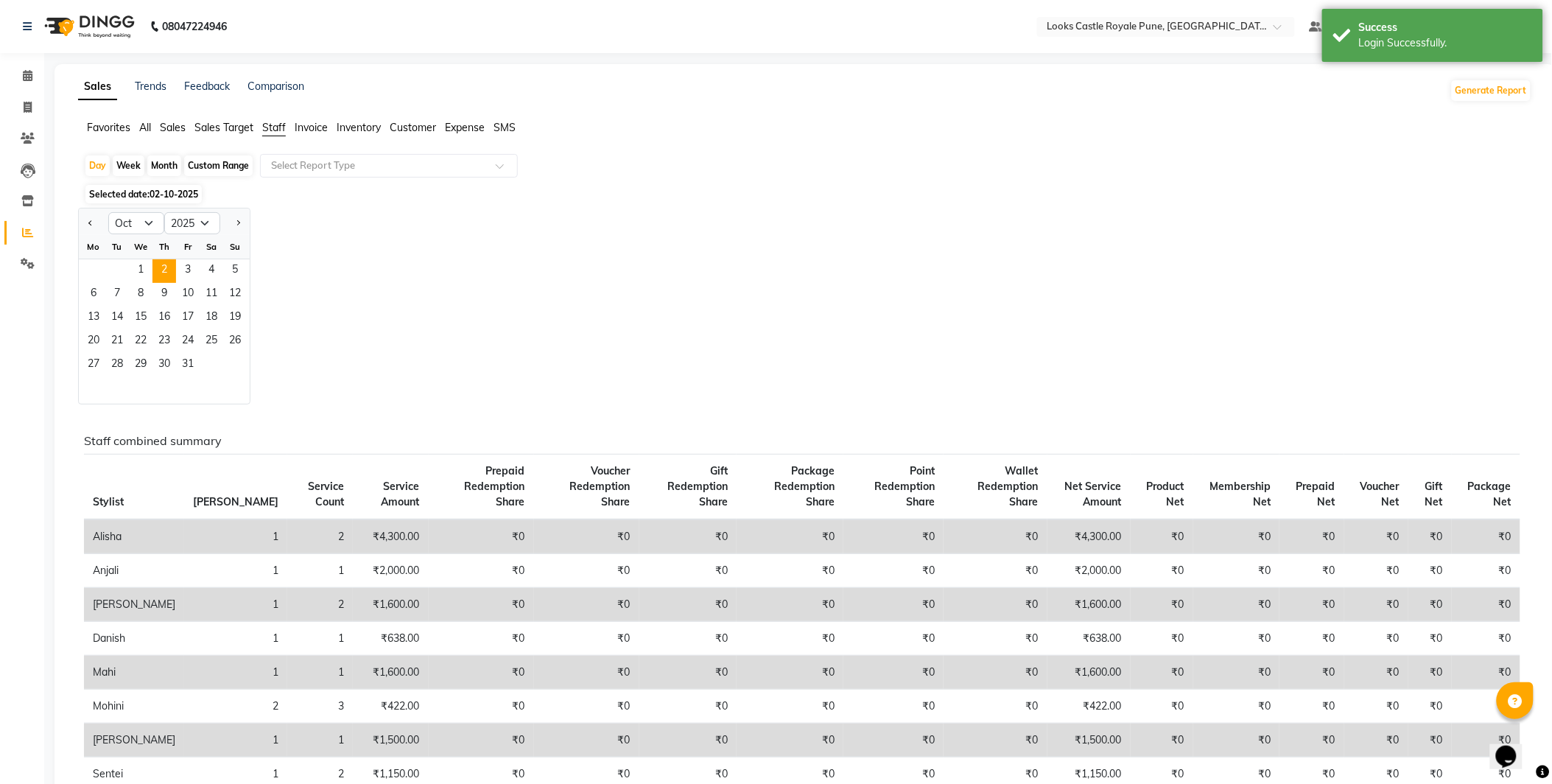
click at [358, 138] on div "Favorites All Sales Sales Target Staff Invoice Inventory Customer Expense SMS" at bounding box center [805, 134] width 1476 height 28
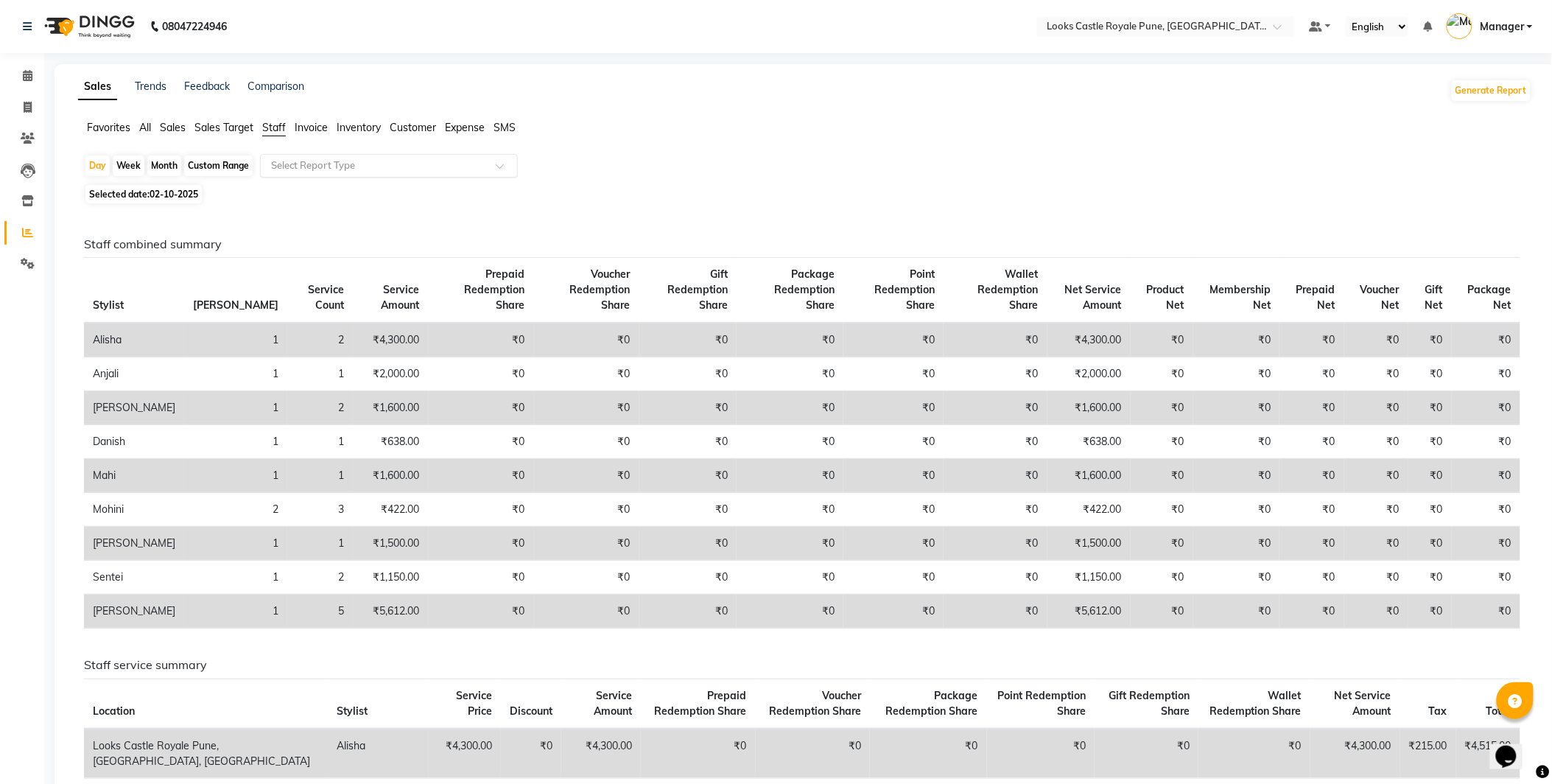
click at [374, 162] on input "text" at bounding box center [374, 166] width 212 height 15
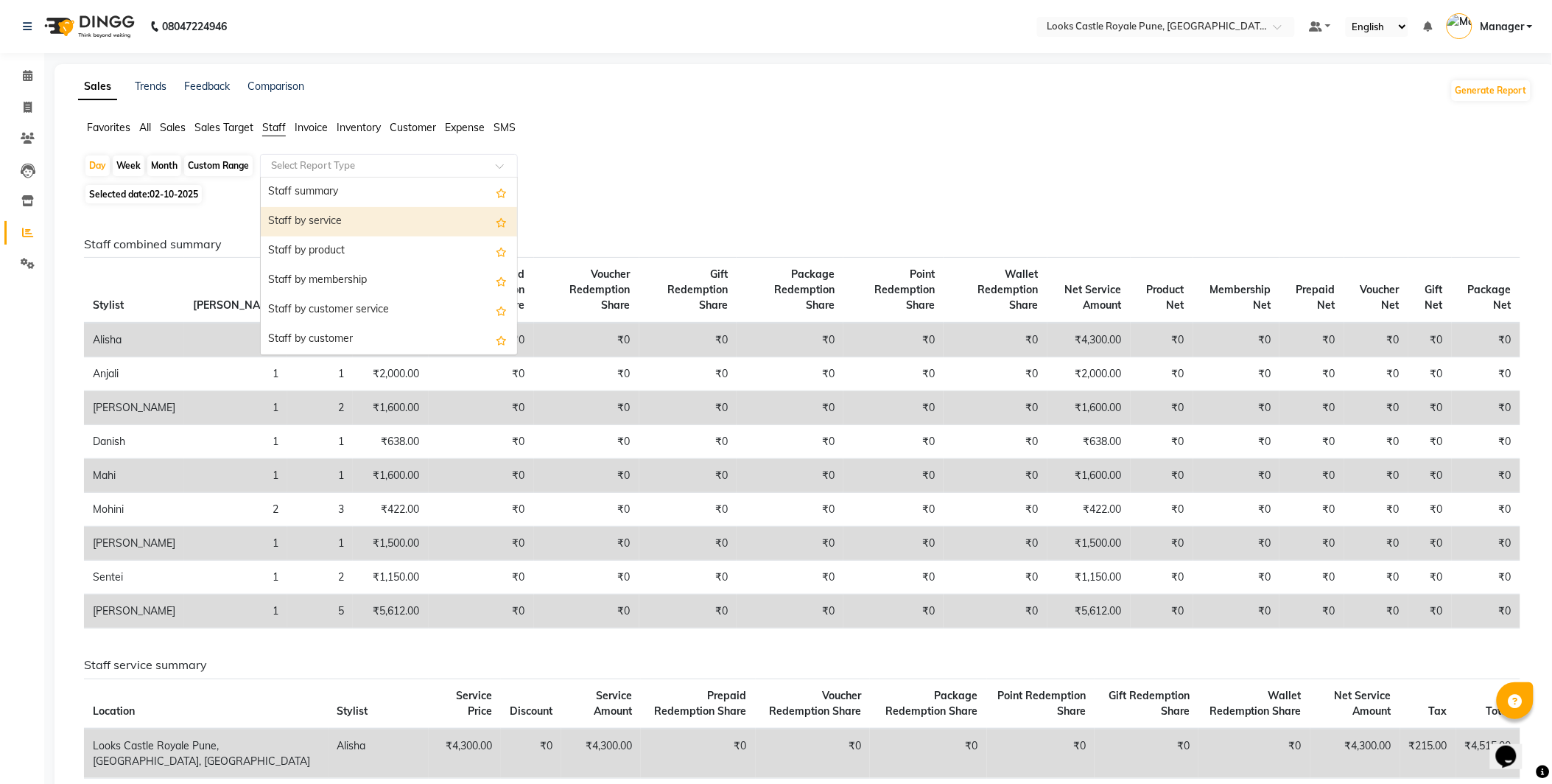
click at [367, 223] on div "Staff by service" at bounding box center [389, 221] width 257 height 29
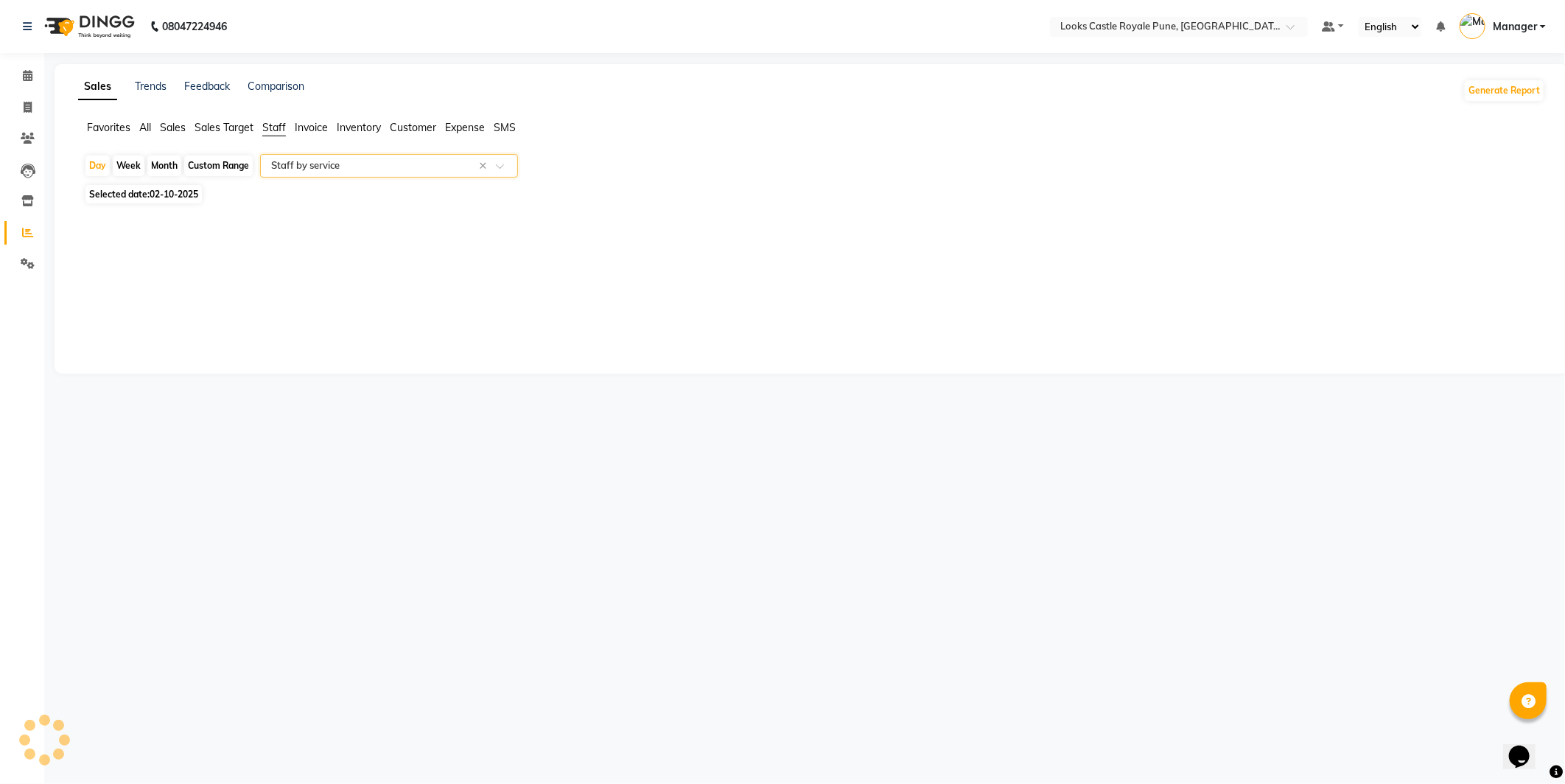
select select "full_report"
select select "csv"
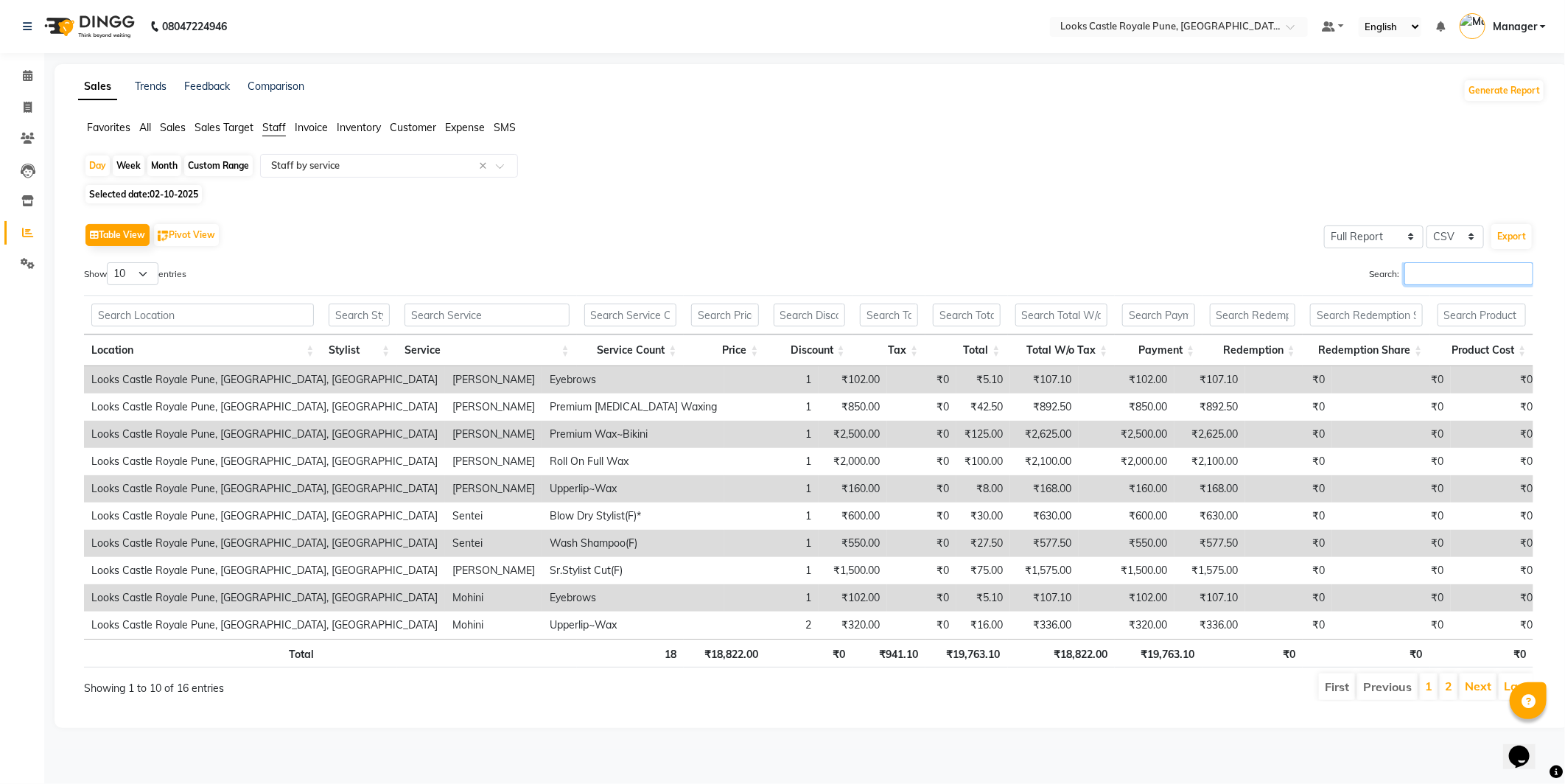
click at [1415, 271] on input "Search:" at bounding box center [1469, 274] width 129 height 23
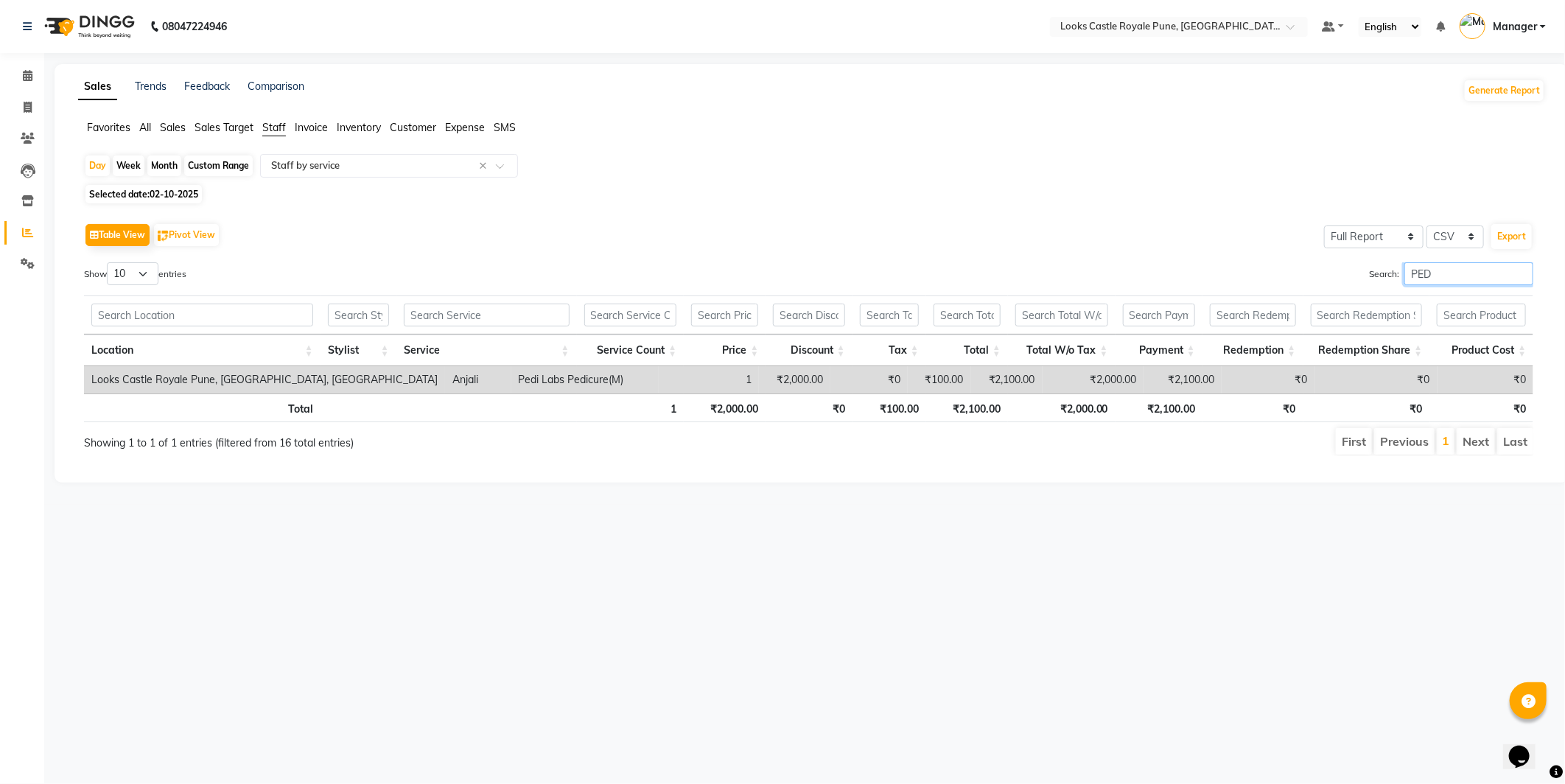
click at [1450, 269] on input "PED" at bounding box center [1469, 274] width 129 height 23
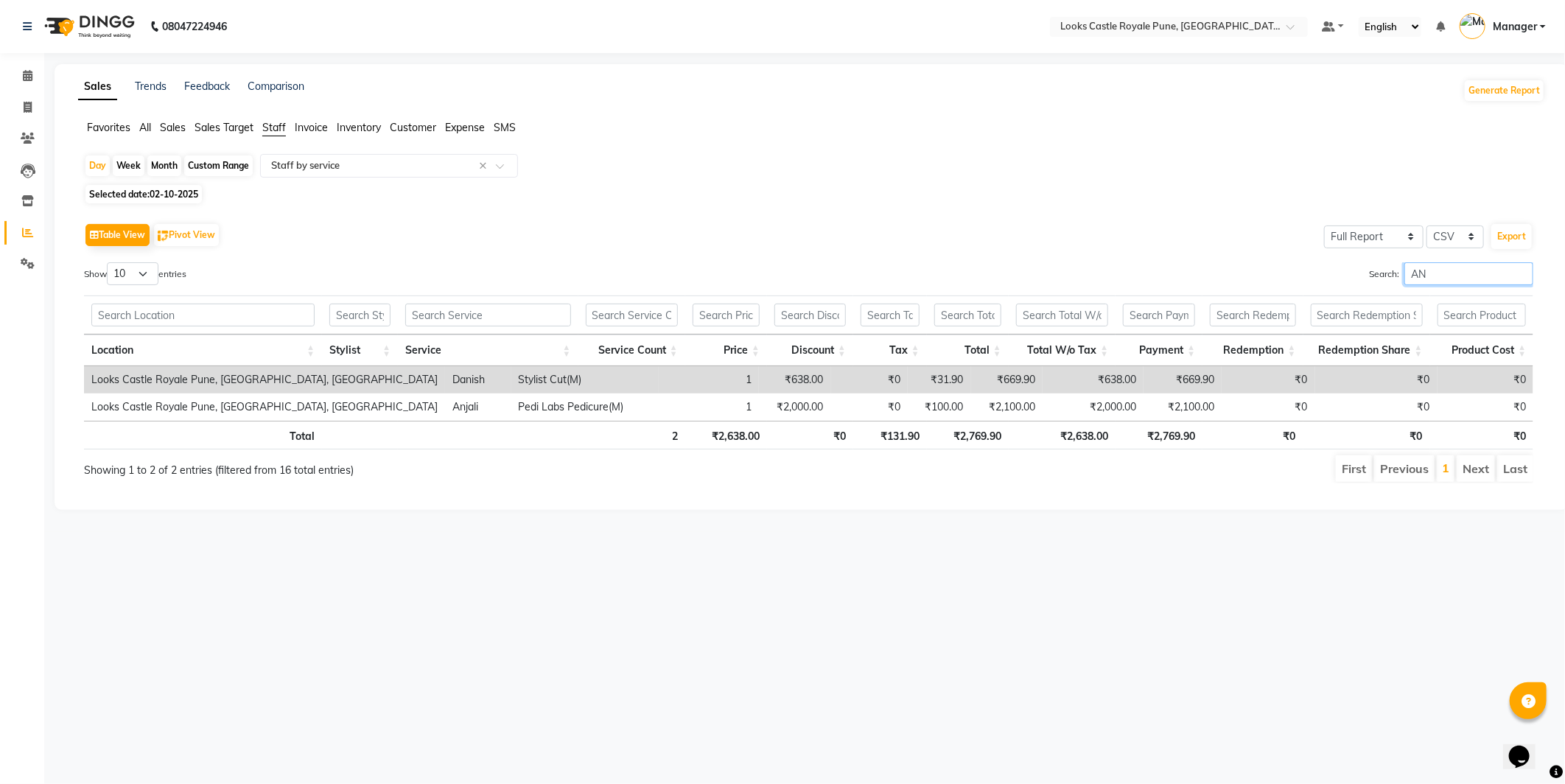
type input "A"
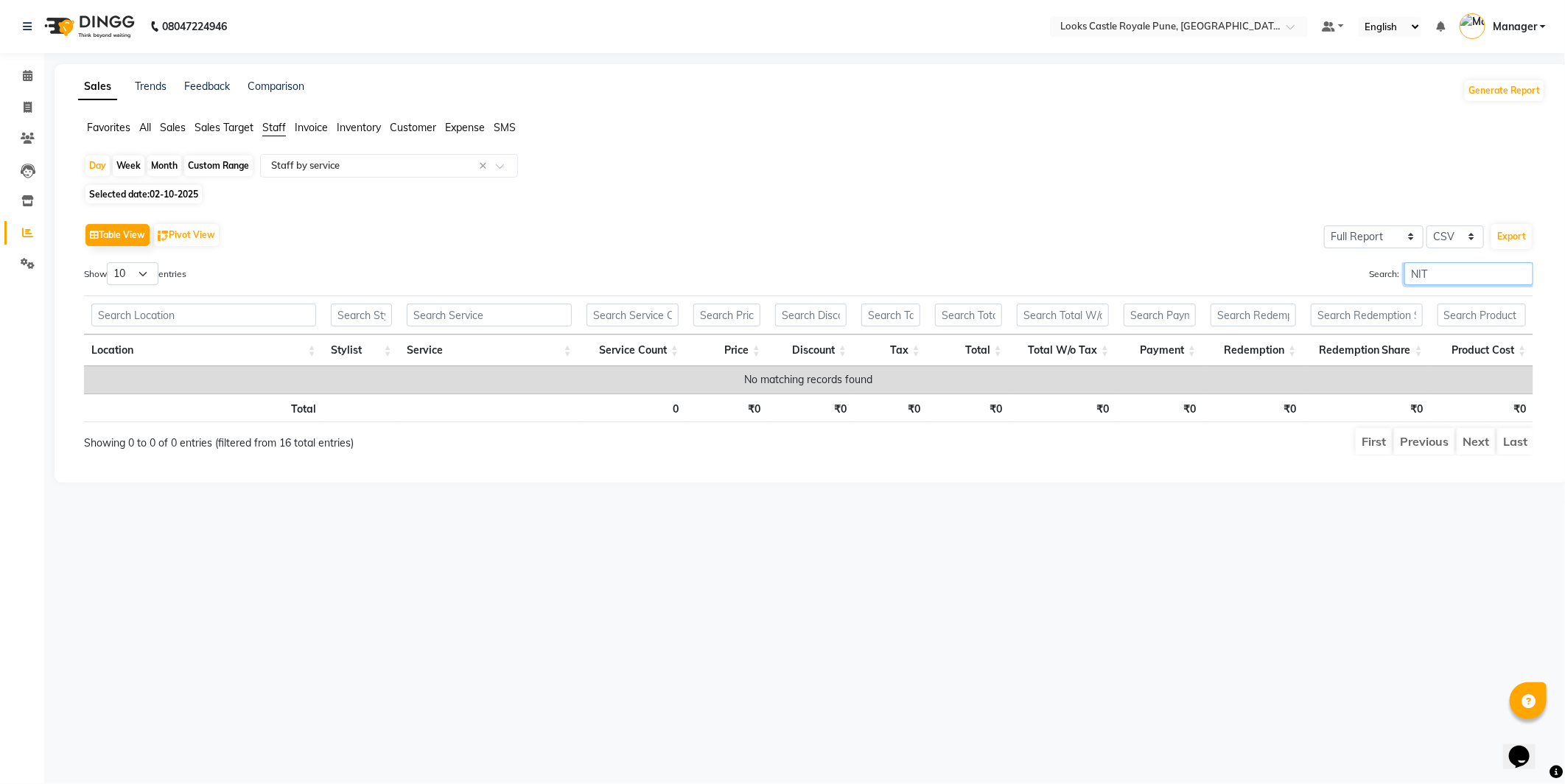
type input "NIT"
click at [1435, 263] on input "NIT" at bounding box center [1469, 274] width 129 height 23
click at [1437, 278] on input "NIT" at bounding box center [1469, 274] width 129 height 23
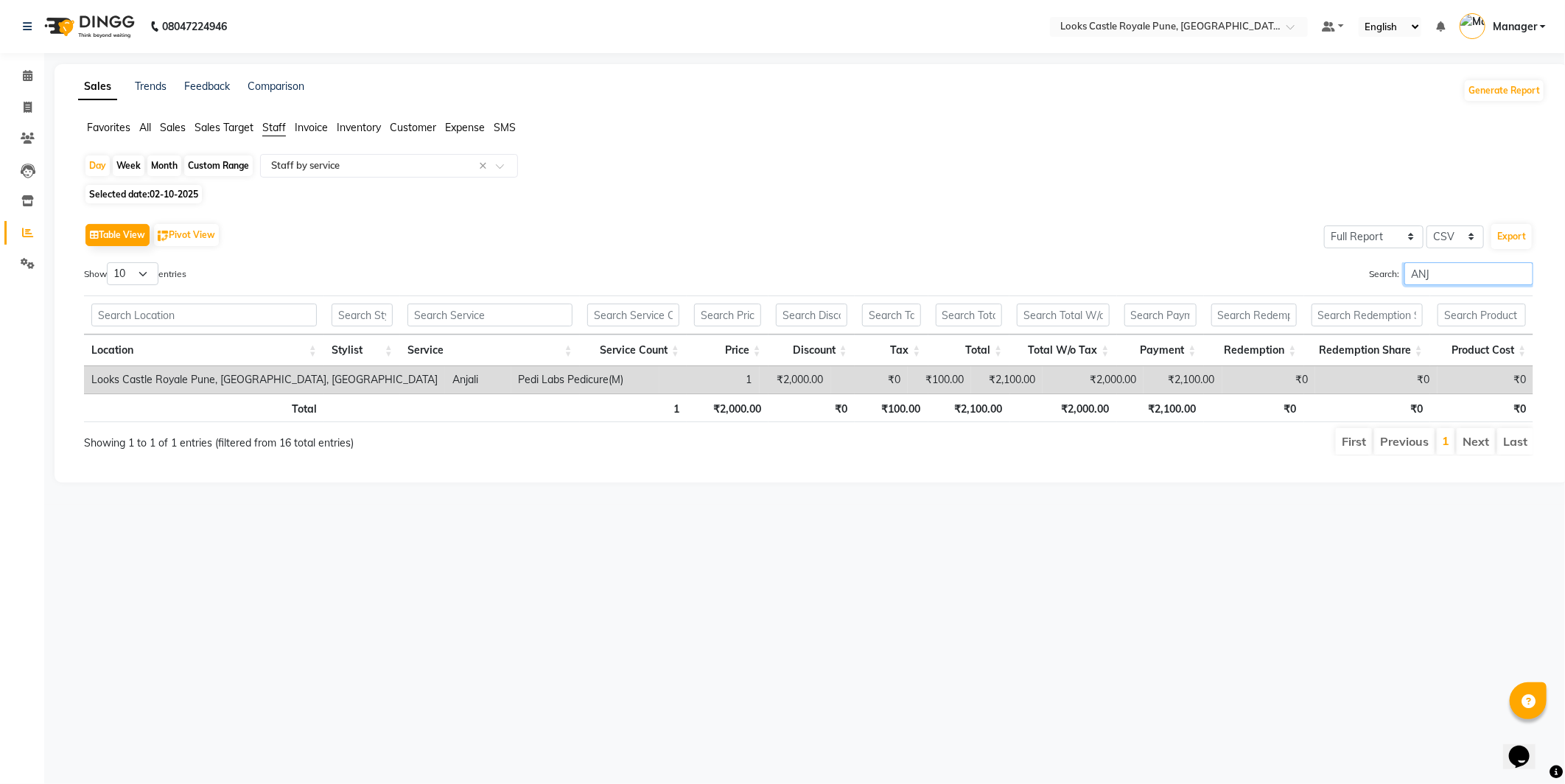
type input "ANJ"
click at [136, 182] on div "Day Week Month Custom Range Select Report Type × Staff by service × Selected da…" at bounding box center [812, 311] width 1467 height 314
click at [143, 191] on span "Selected date: [DATE]" at bounding box center [144, 194] width 116 height 19
select select "10"
select select "2025"
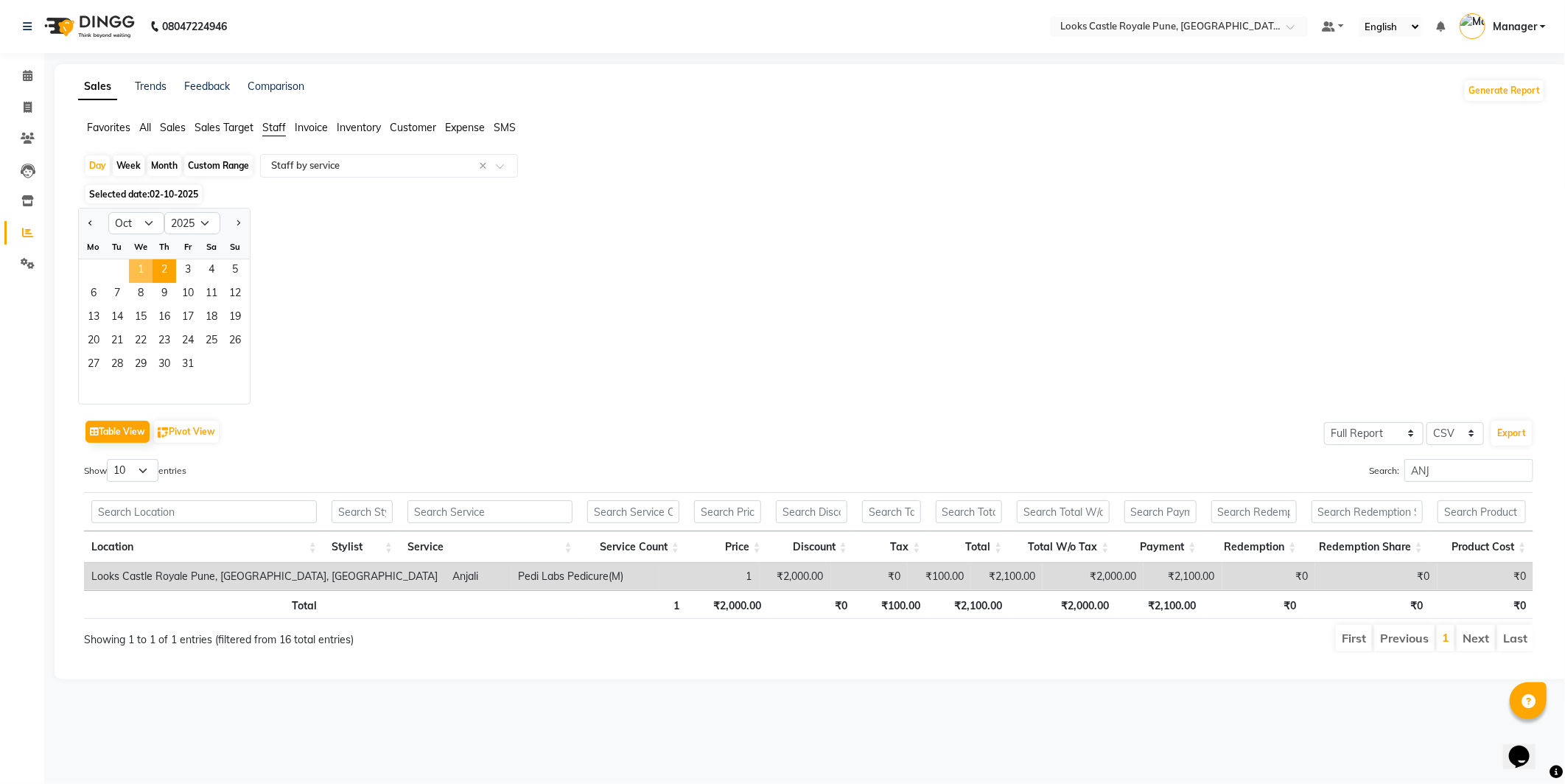
click at [141, 267] on span "1" at bounding box center [141, 270] width 23 height 23
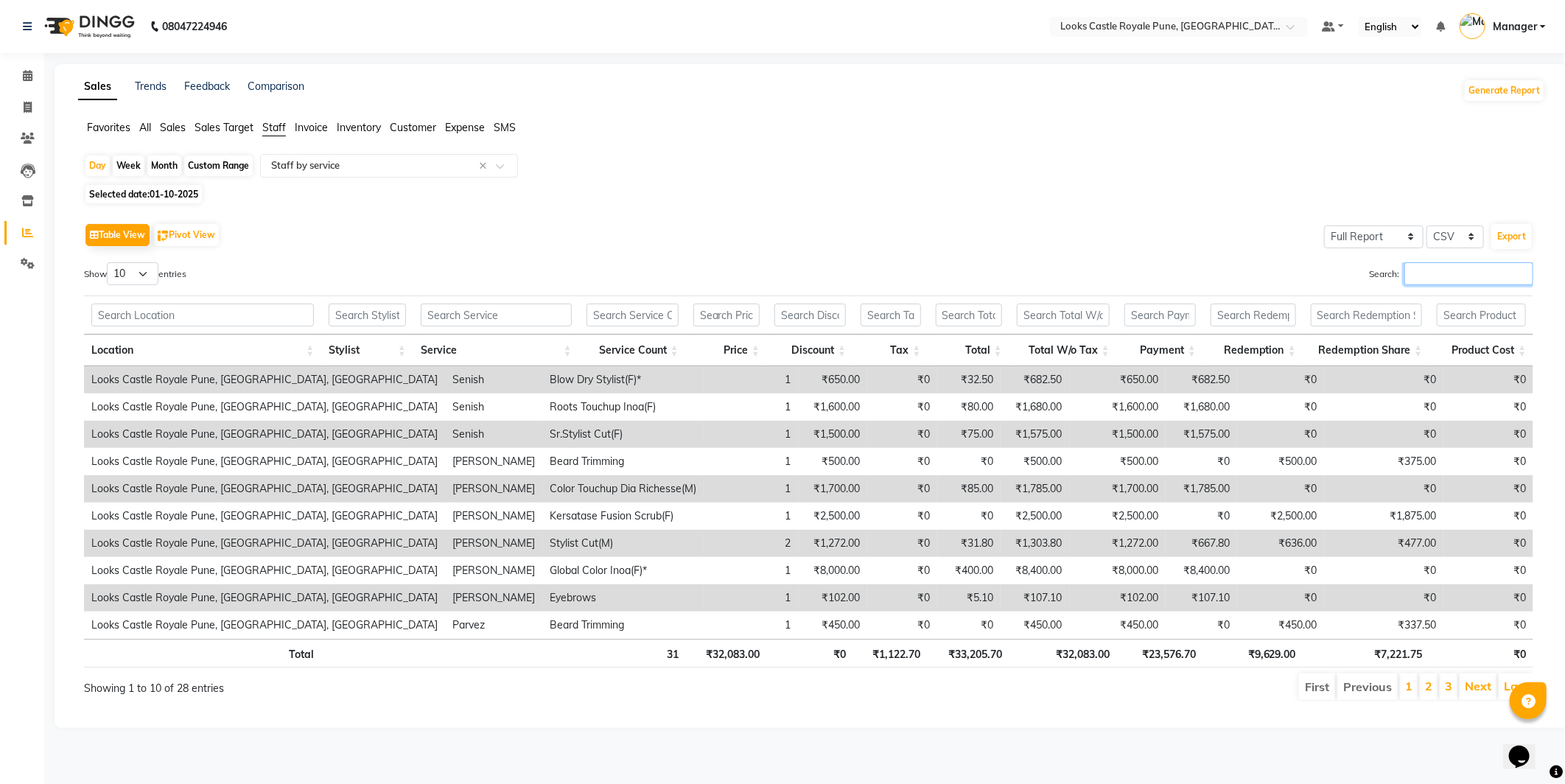
click at [1413, 280] on input "Search:" at bounding box center [1469, 274] width 129 height 23
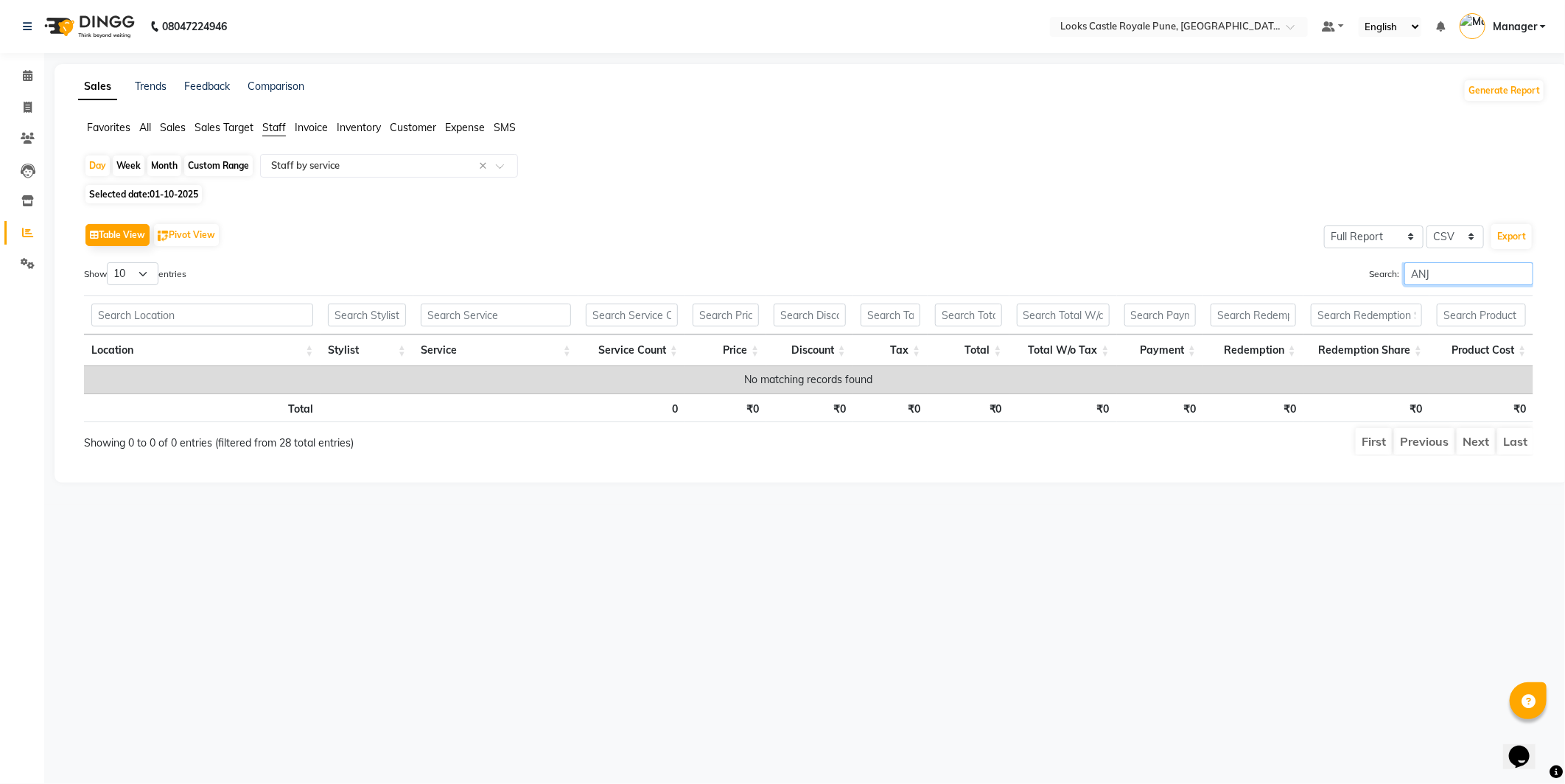
type input "ANJ"
